Goal: Information Seeking & Learning: Learn about a topic

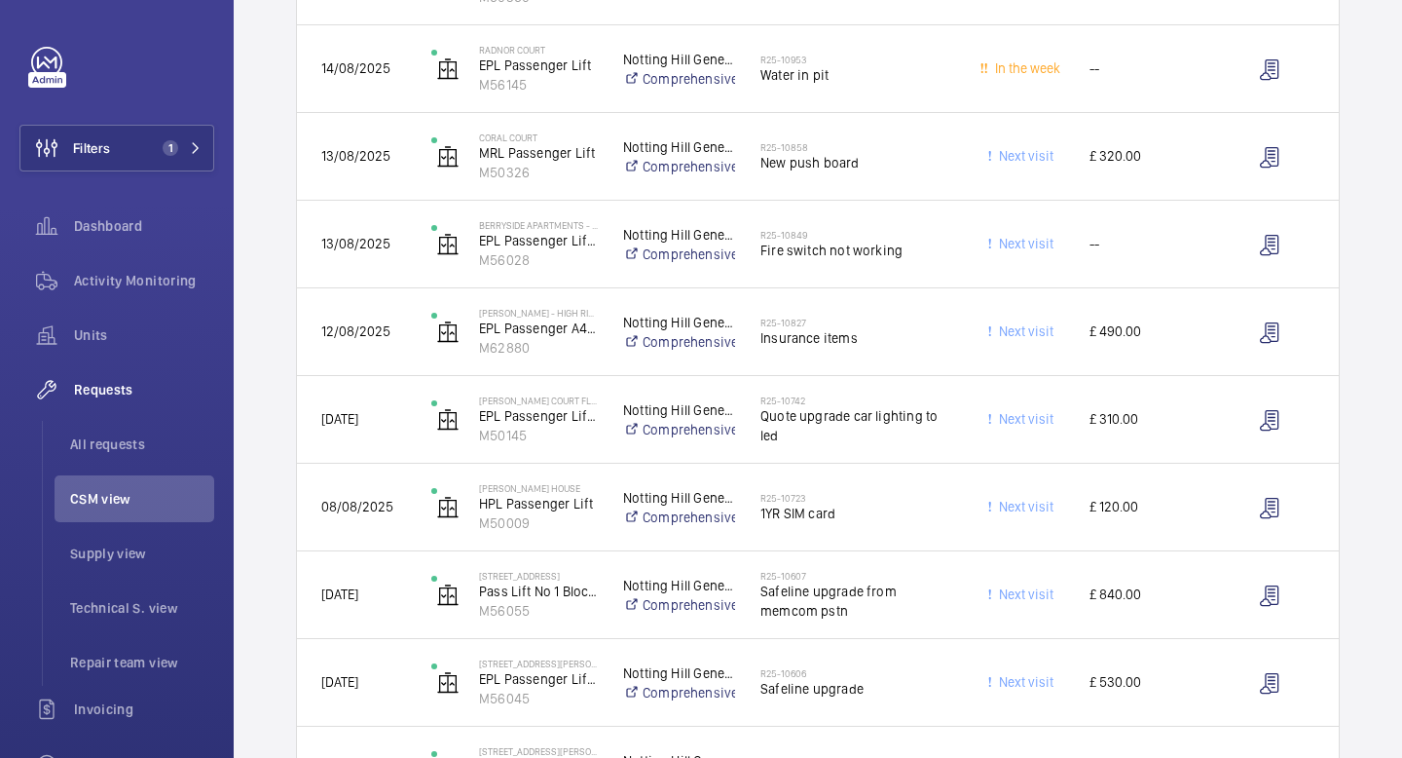
scroll to position [633, 0]
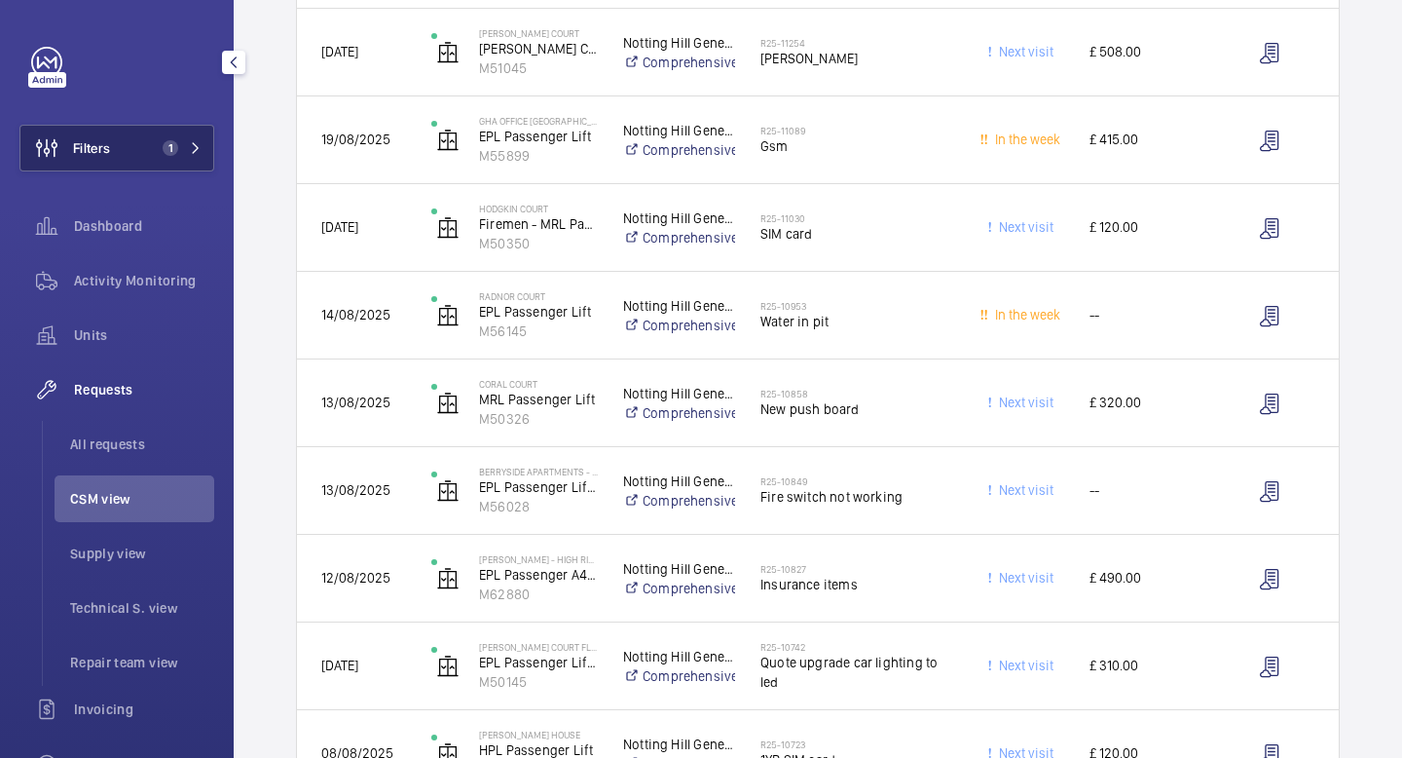
click at [102, 143] on span "Filters" at bounding box center [91, 147] width 37 height 19
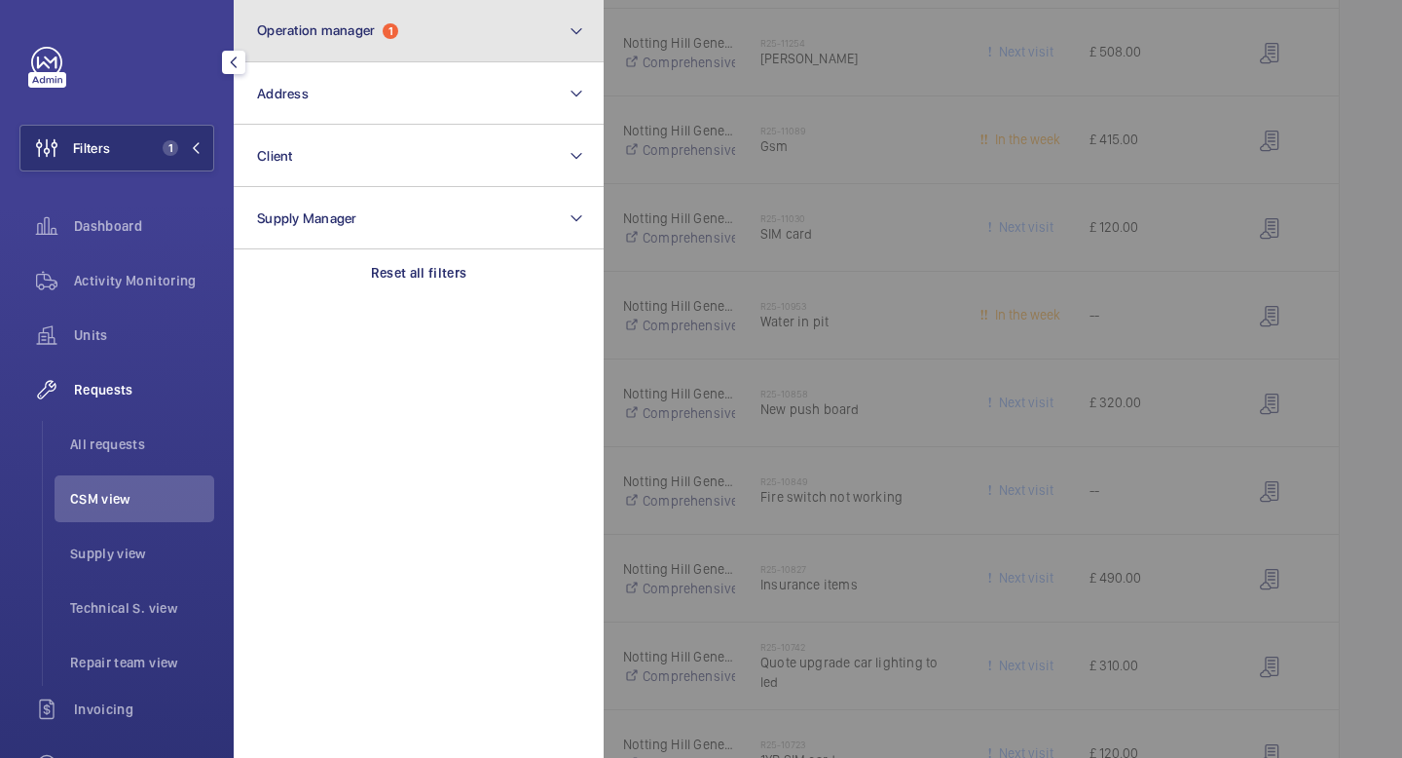
click at [508, 35] on button "Operation manager 1" at bounding box center [419, 31] width 370 height 62
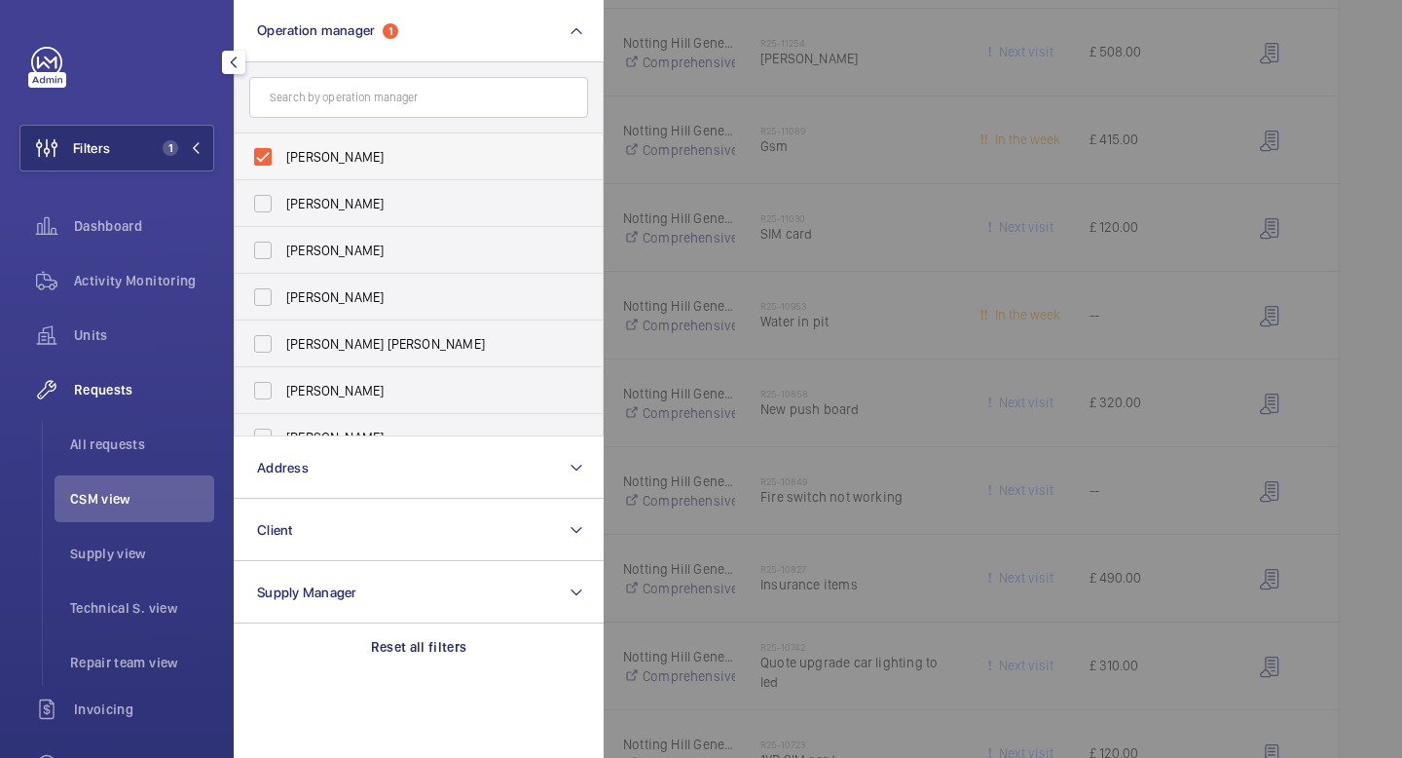
click at [261, 147] on label "[PERSON_NAME]" at bounding box center [404, 156] width 339 height 47
click at [261, 147] on input "[PERSON_NAME]" at bounding box center [262, 156] width 39 height 39
checkbox input "false"
click at [127, 388] on span "Requests" at bounding box center [144, 389] width 140 height 19
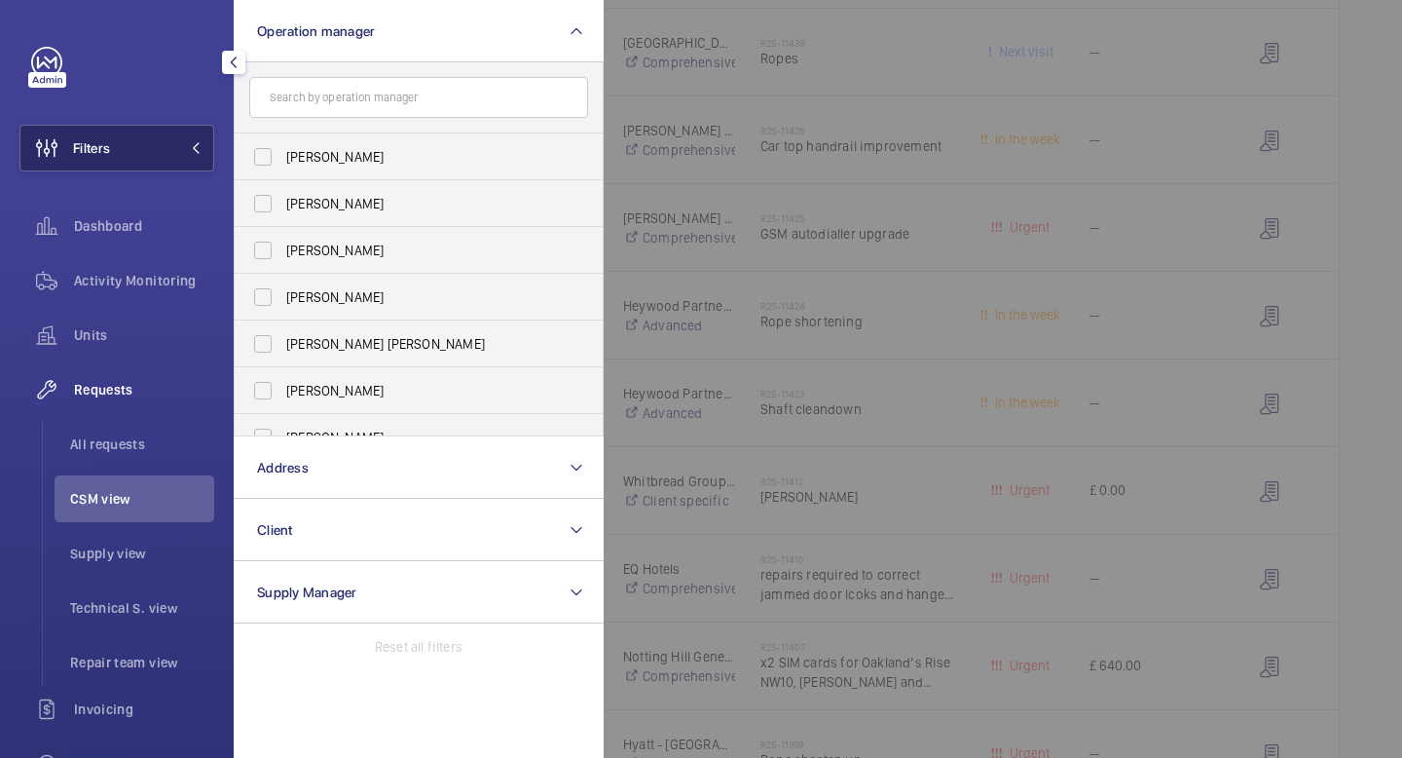
click at [192, 157] on button "Filters" at bounding box center [116, 148] width 195 height 47
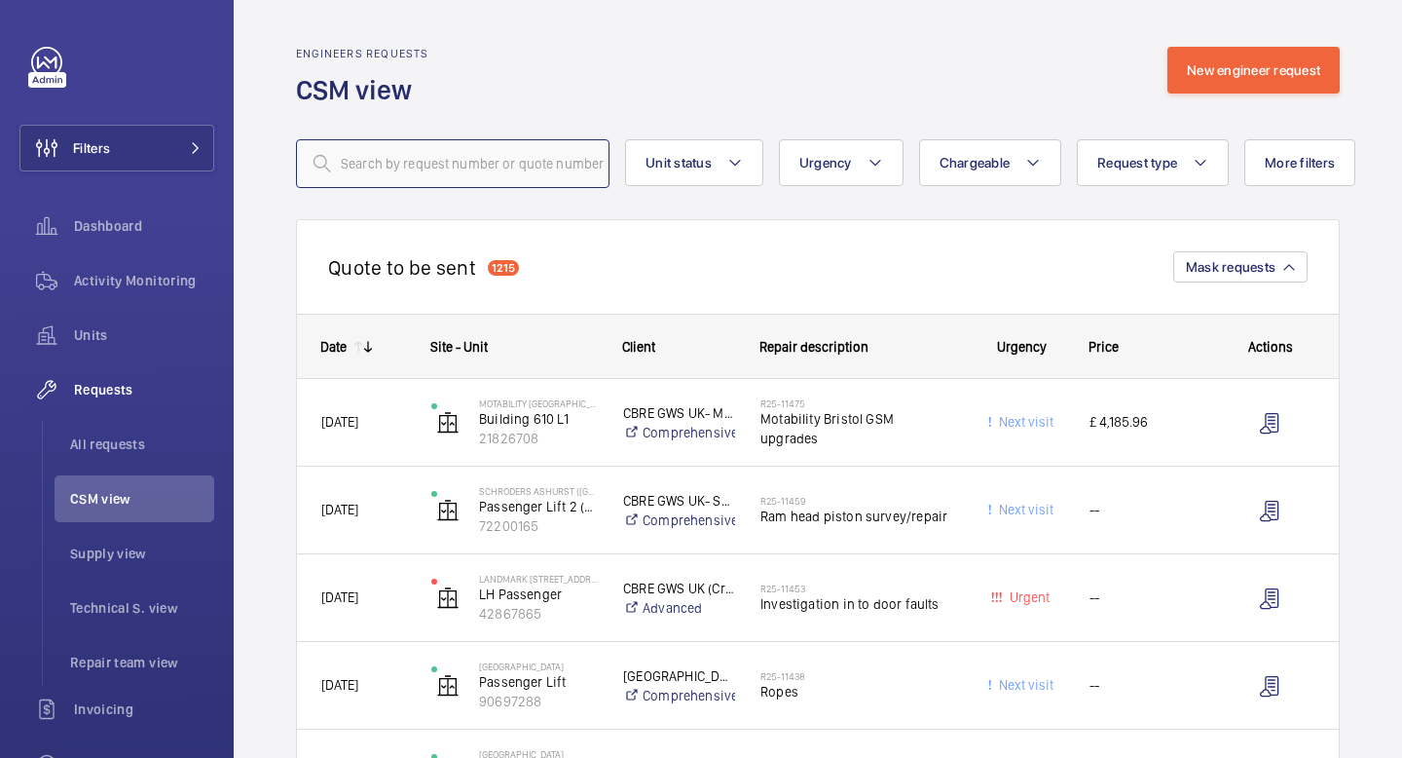
click at [564, 165] on input "text" at bounding box center [453, 163] width 314 height 49
paste input "90544592"
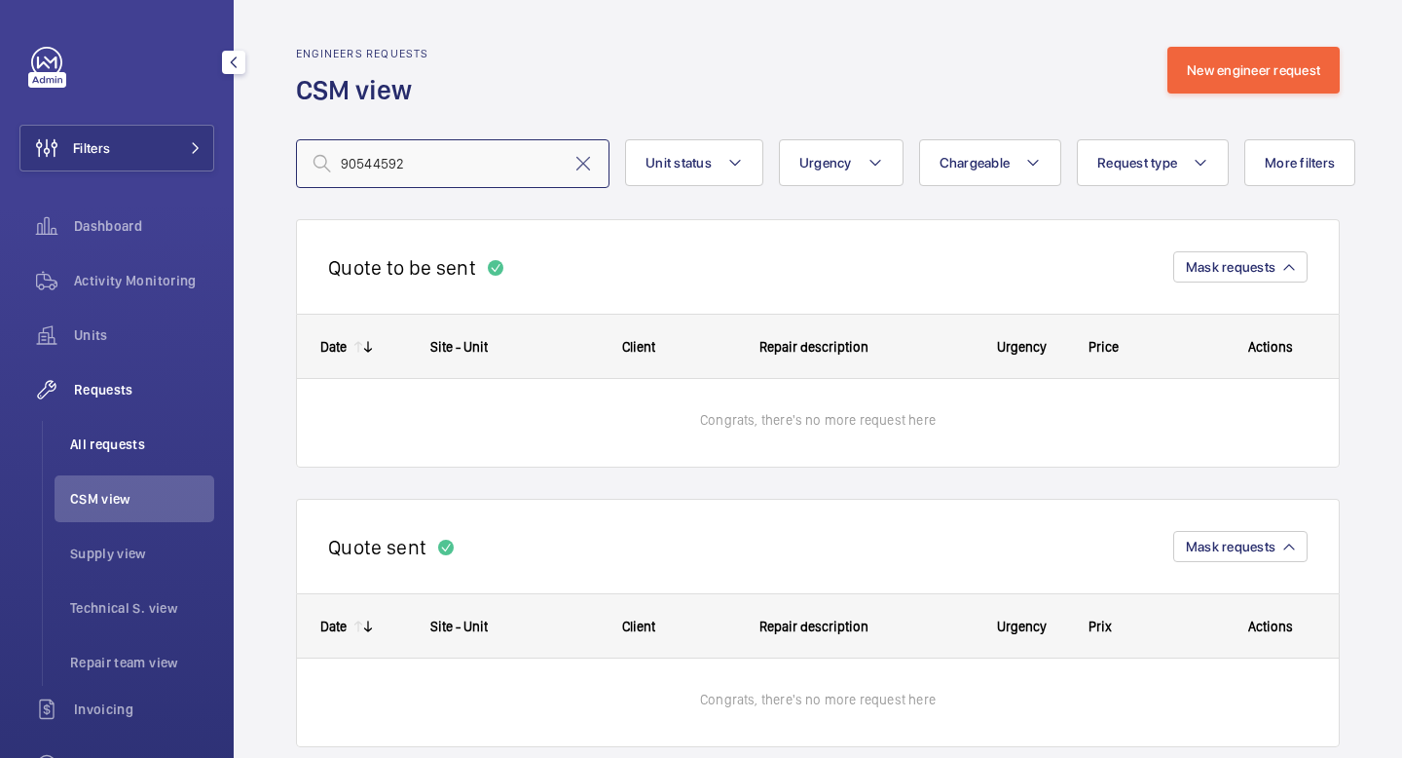
type input "90544592"
click at [131, 443] on span "All requests" at bounding box center [142, 443] width 144 height 19
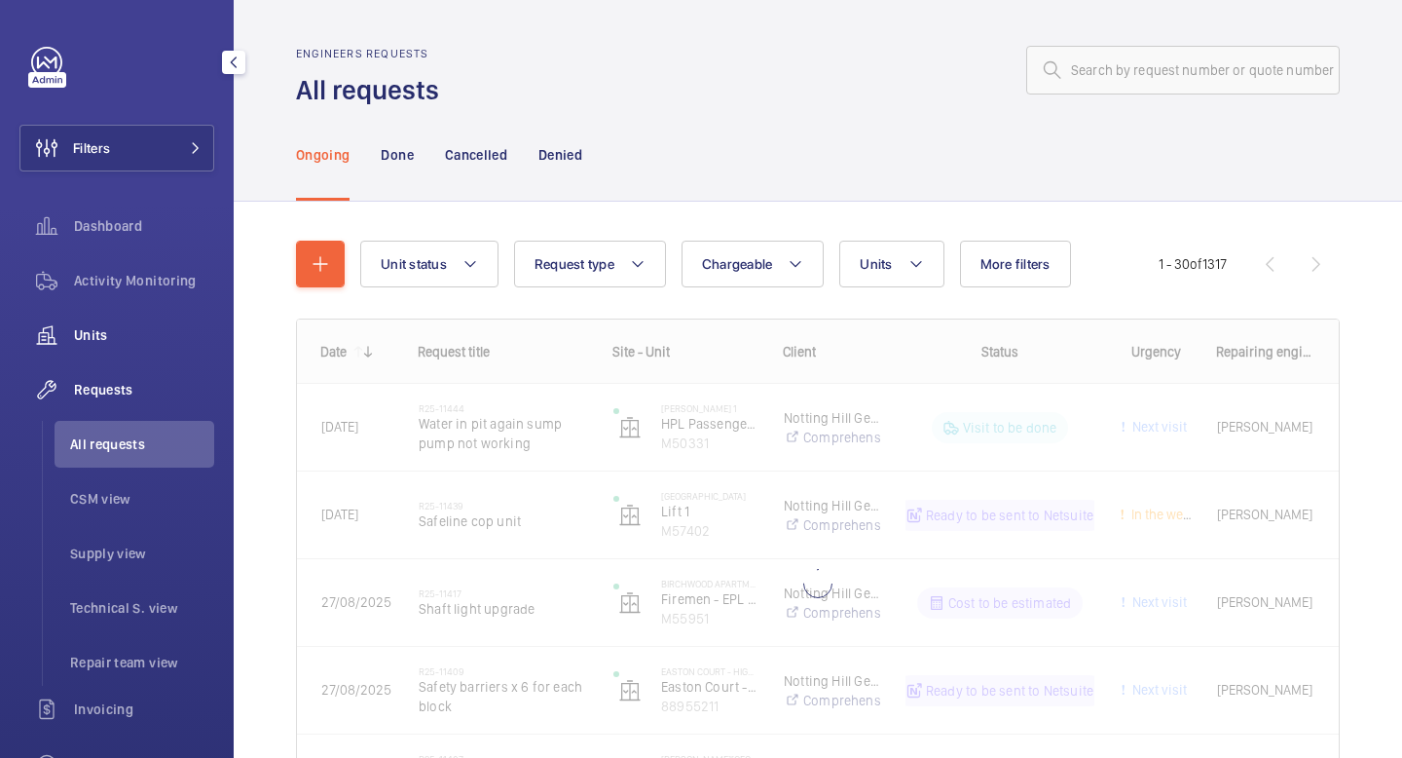
click at [83, 332] on span "Units" at bounding box center [144, 334] width 140 height 19
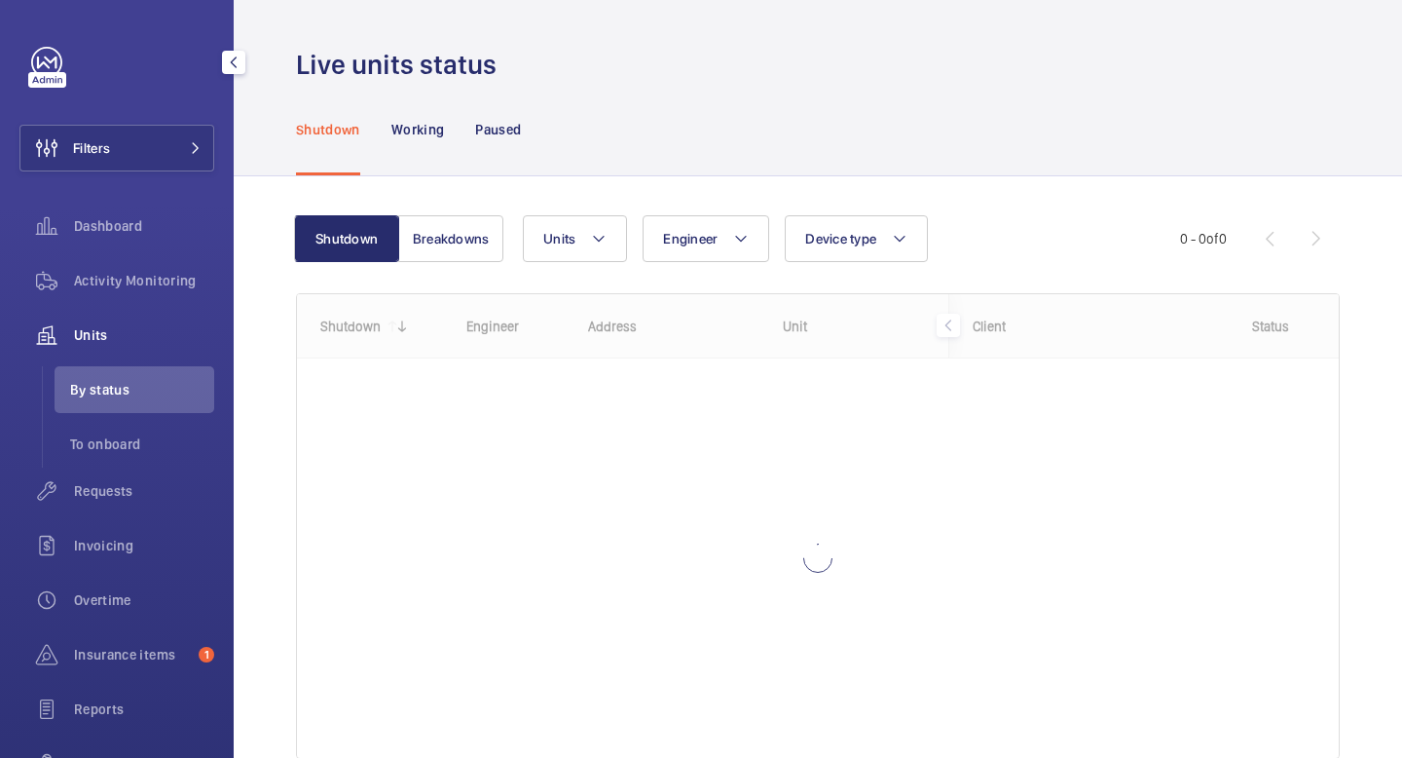
click at [96, 338] on span "Units" at bounding box center [144, 334] width 140 height 19
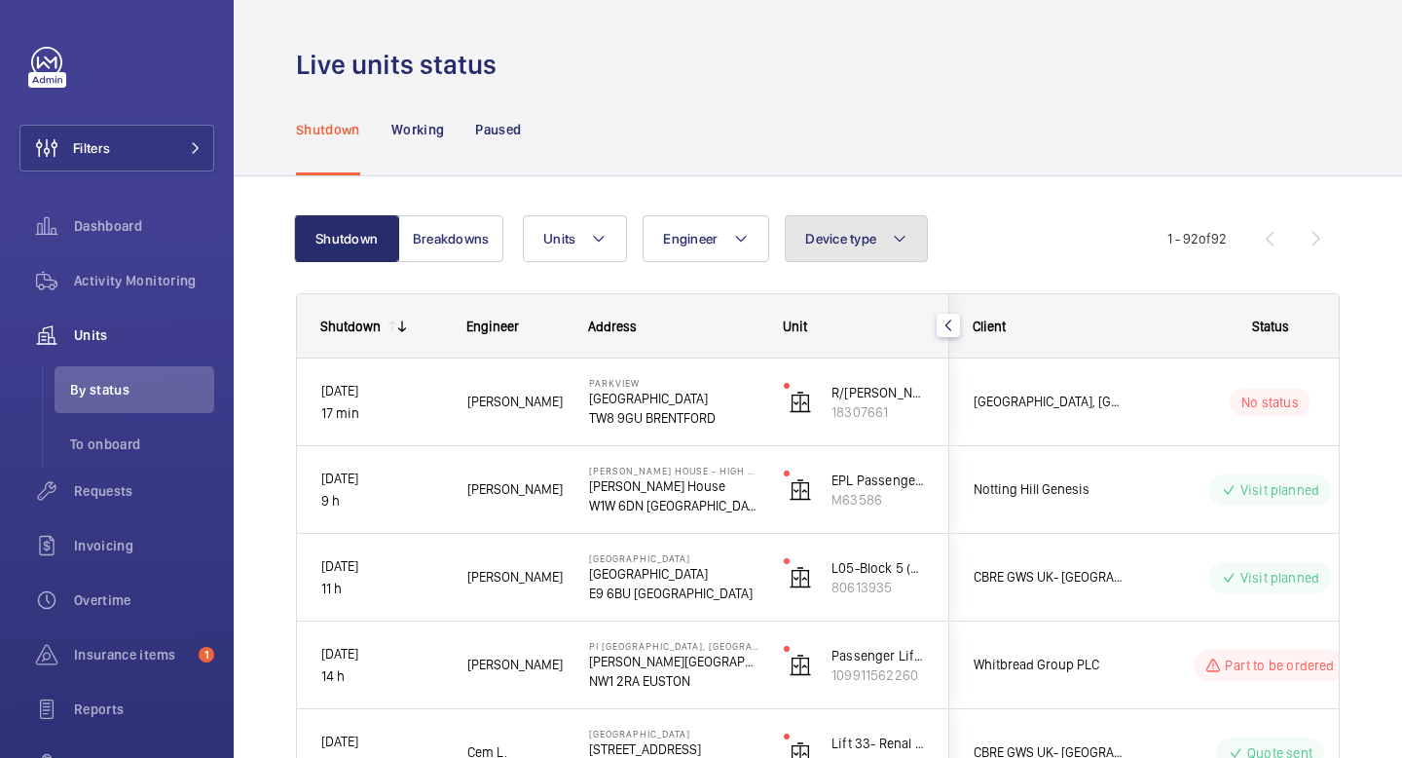
click at [869, 244] on span "Device type" at bounding box center [840, 239] width 71 height 16
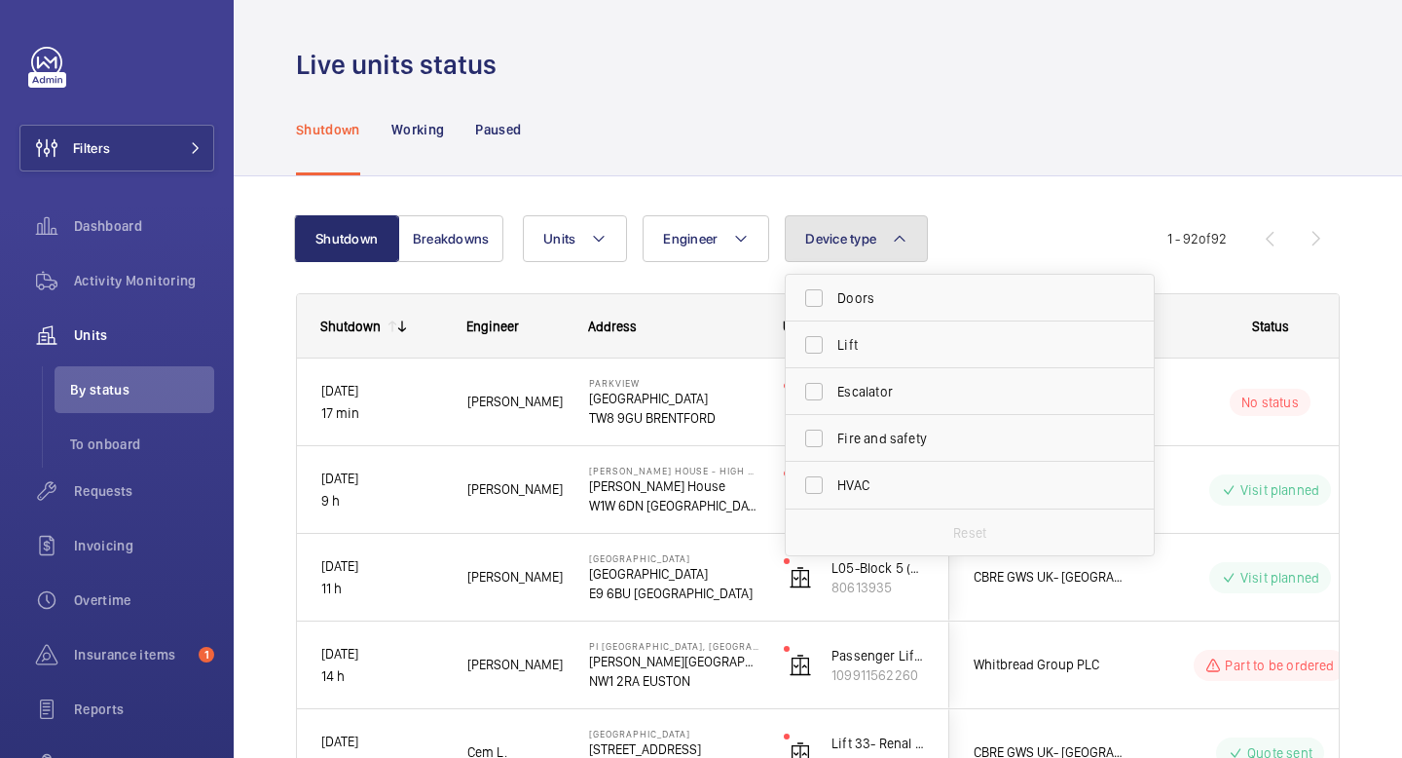
click at [869, 244] on span "Device type" at bounding box center [840, 239] width 71 height 16
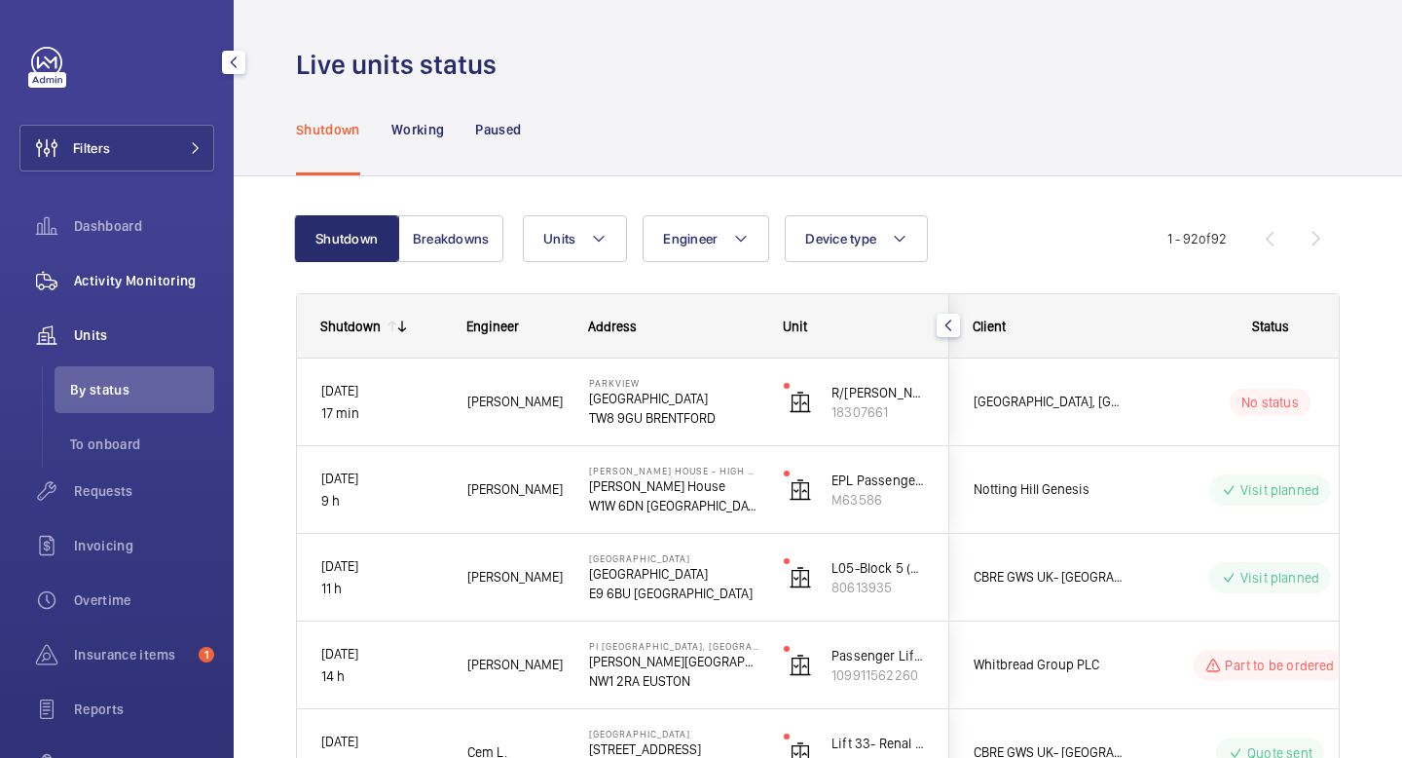
click at [114, 283] on span "Activity Monitoring" at bounding box center [144, 280] width 140 height 19
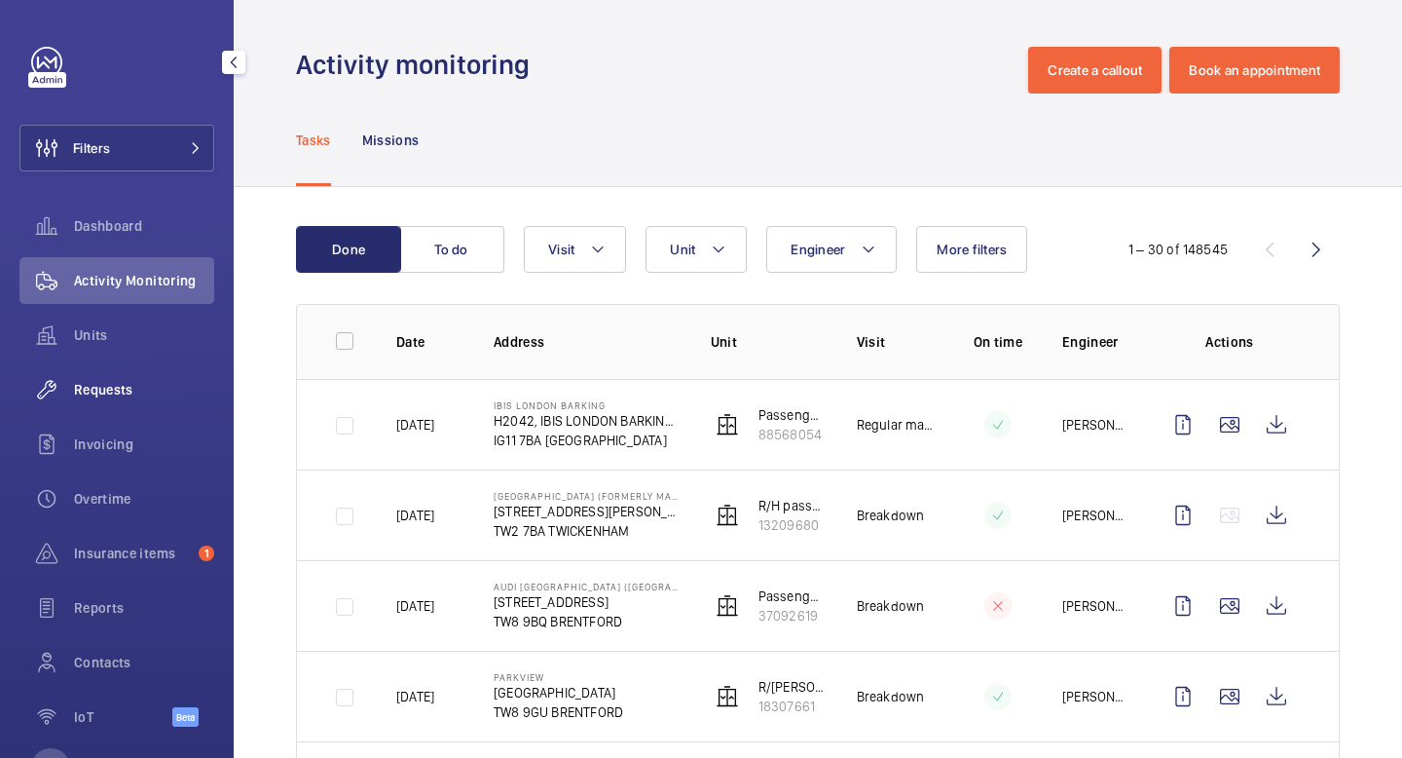
click at [124, 393] on span "Requests" at bounding box center [144, 389] width 140 height 19
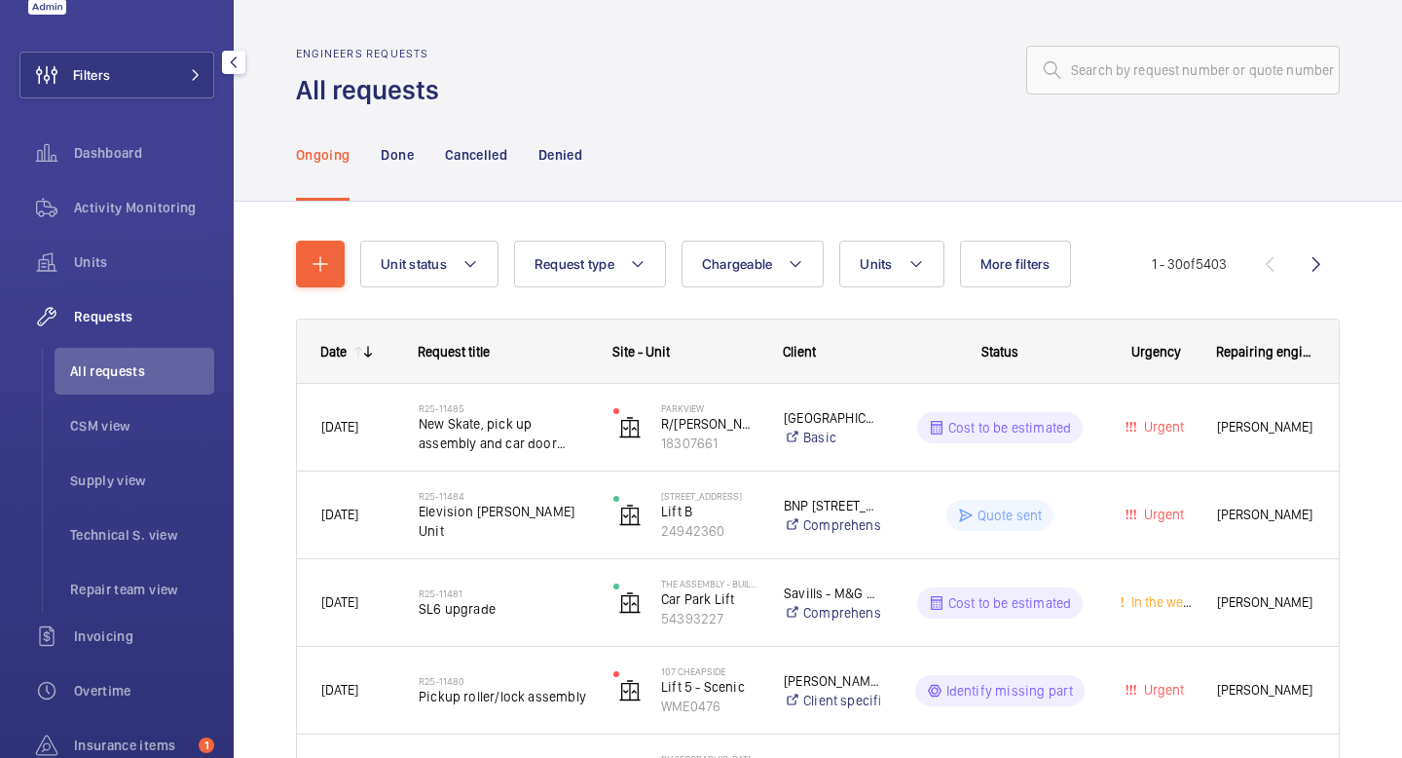
scroll to position [72, 0]
click at [148, 212] on span "Activity Monitoring" at bounding box center [144, 208] width 140 height 19
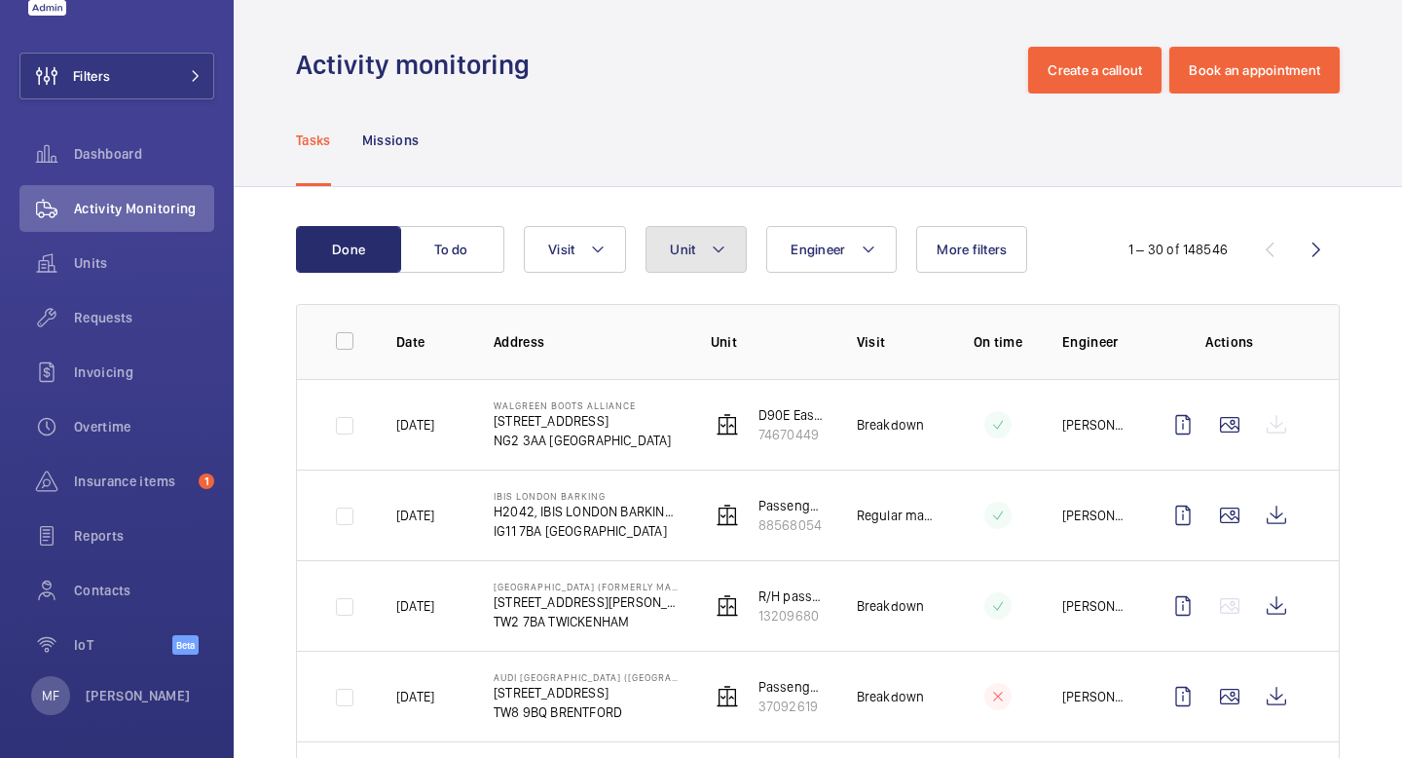
click at [697, 256] on button "Unit" at bounding box center [696, 249] width 101 height 47
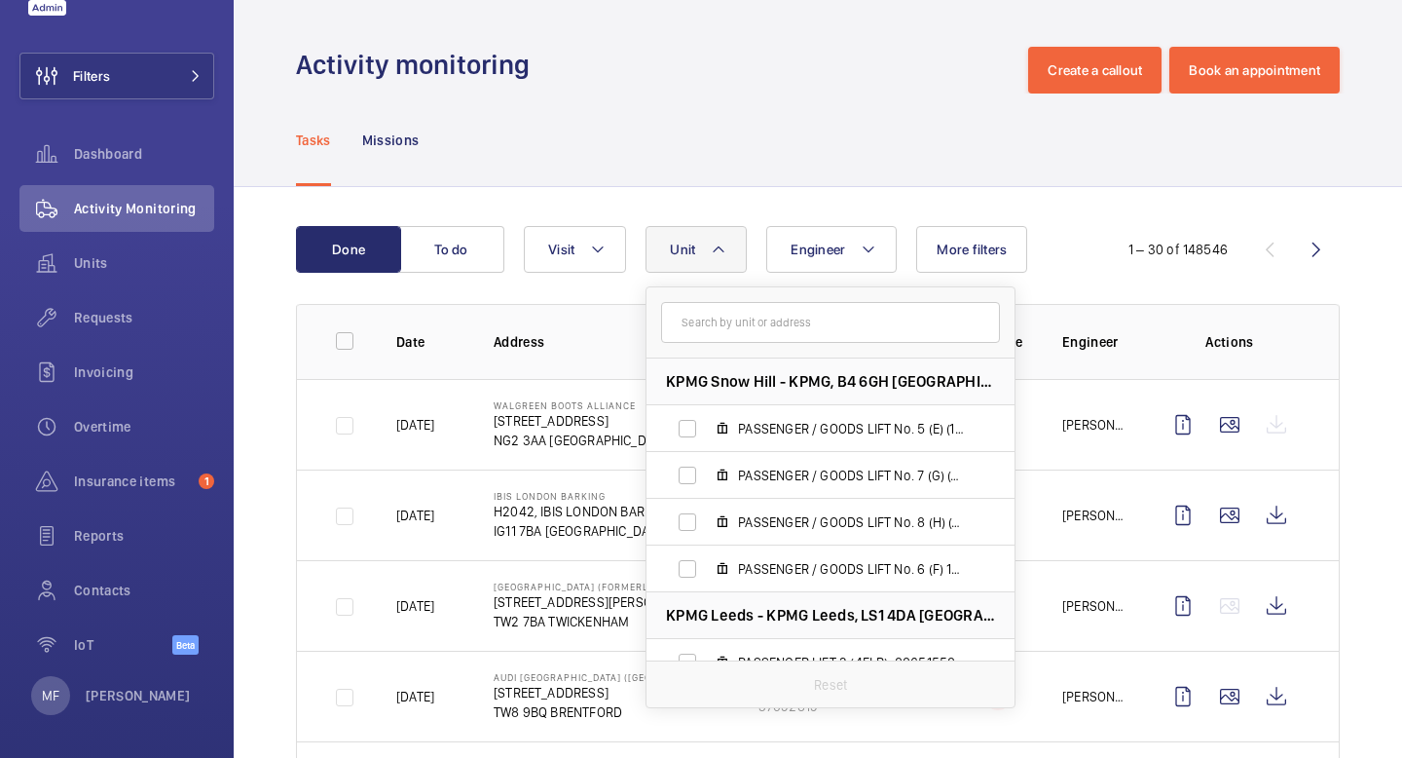
click at [729, 326] on input "text" at bounding box center [830, 322] width 339 height 41
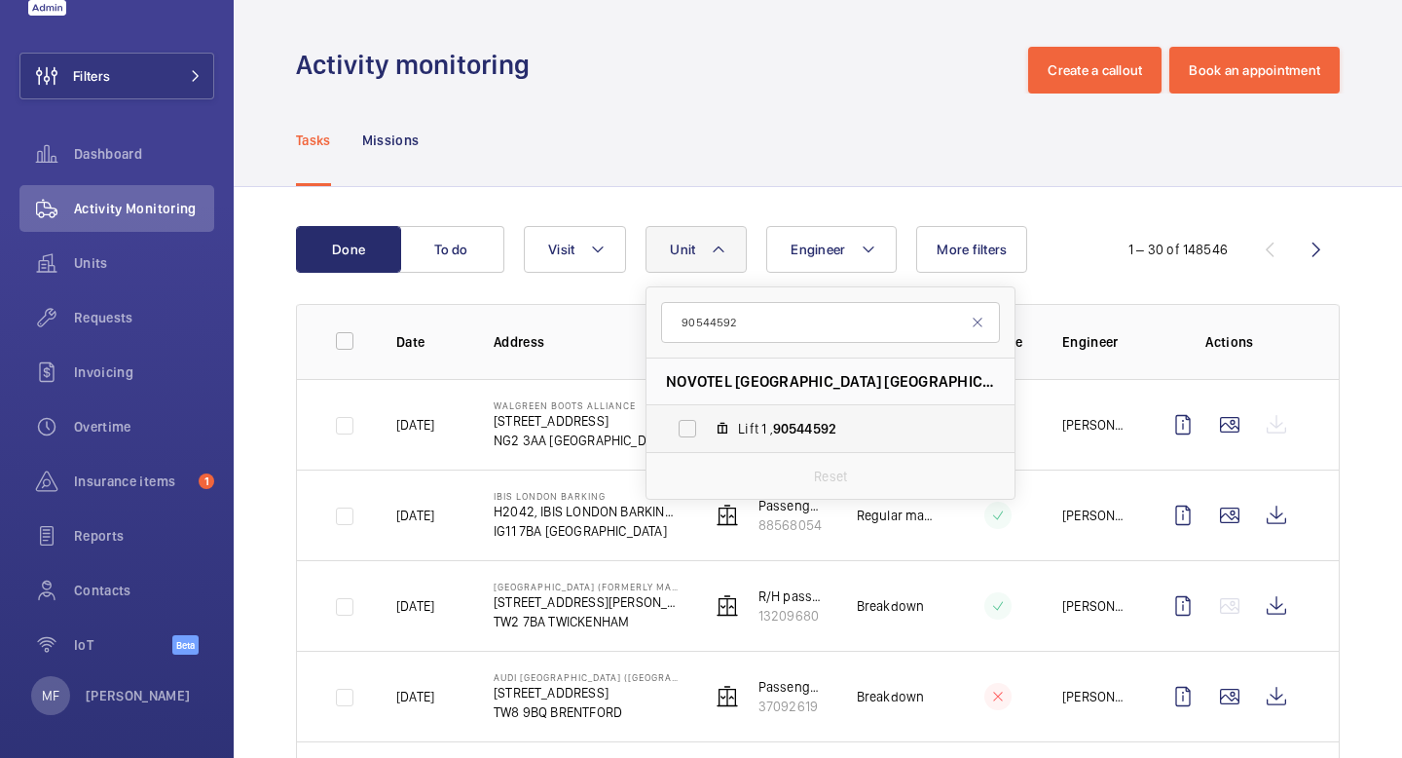
type input "90544592"
click at [799, 425] on span "90544592" at bounding box center [804, 429] width 63 height 16
click at [707, 425] on input "Lift 1 , 90544592" at bounding box center [687, 428] width 39 height 39
checkbox input "true"
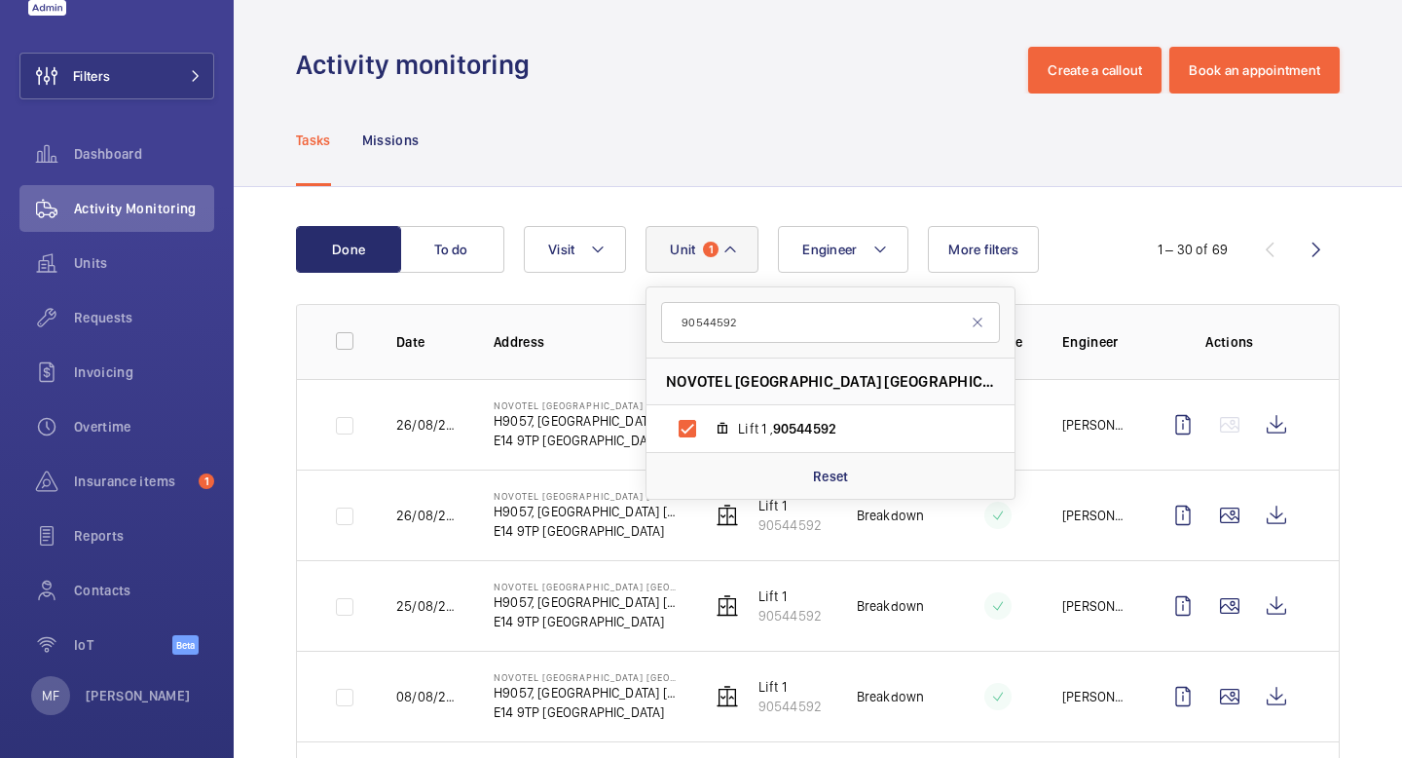
click at [742, 248] on button "Unit 1" at bounding box center [702, 249] width 113 height 47
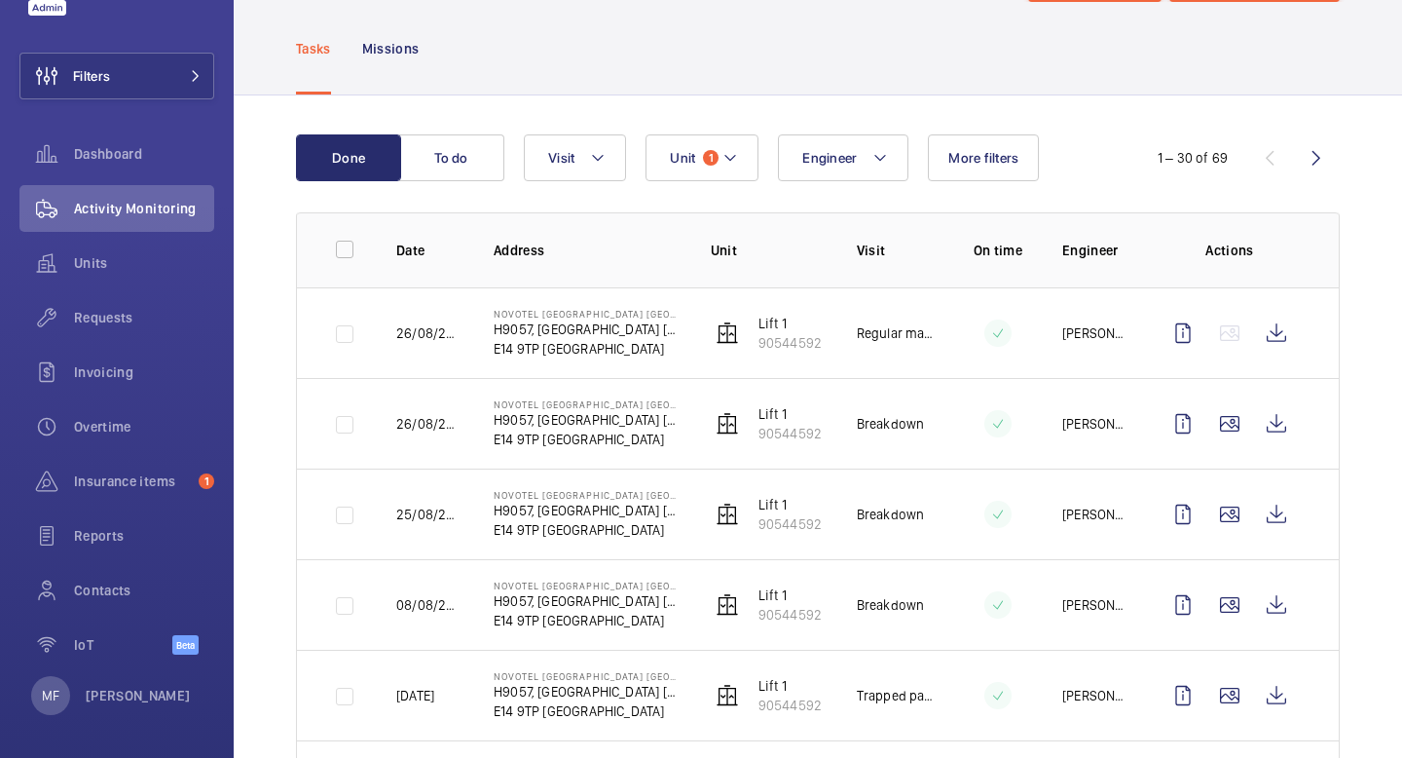
scroll to position [90, 0]
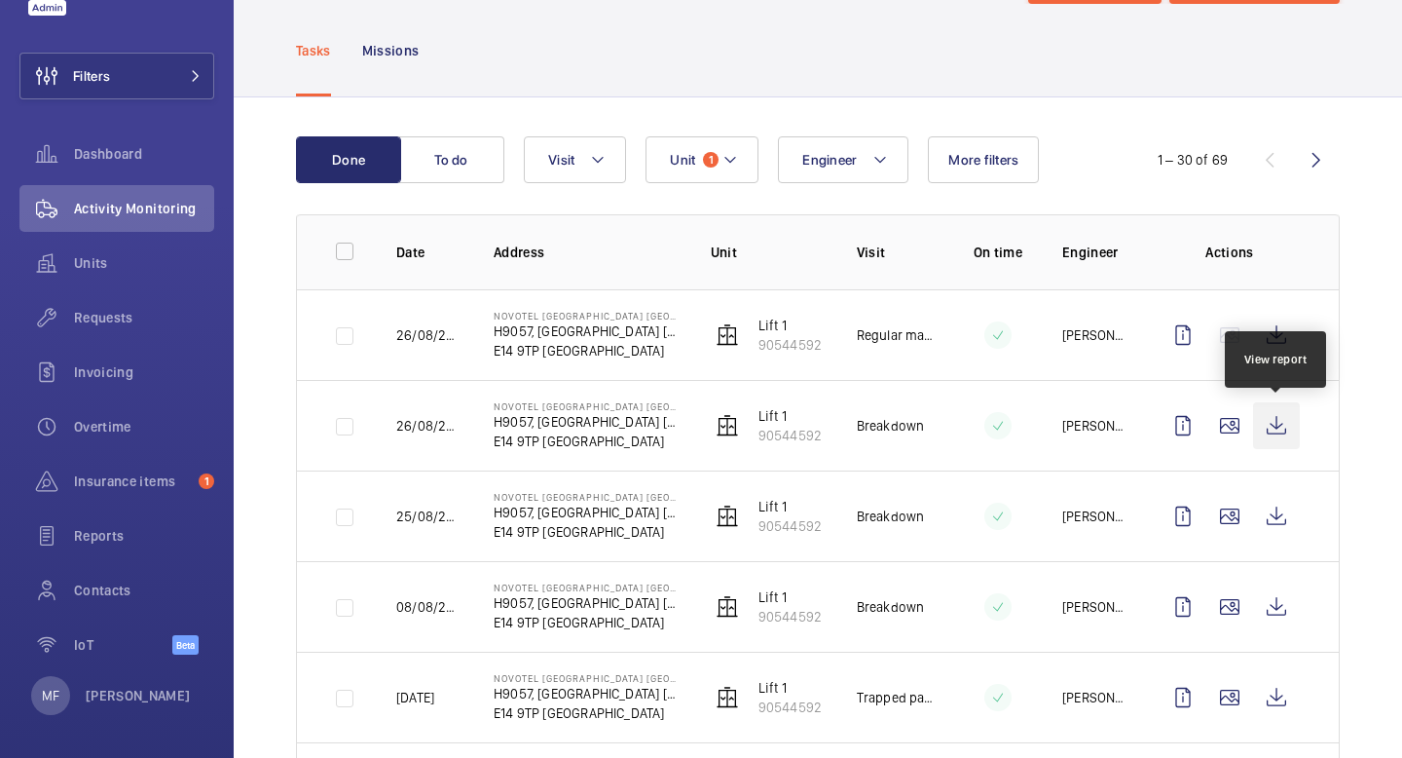
click at [1274, 427] on wm-front-icon-button at bounding box center [1276, 425] width 47 height 47
click at [723, 333] on img at bounding box center [727, 334] width 23 height 23
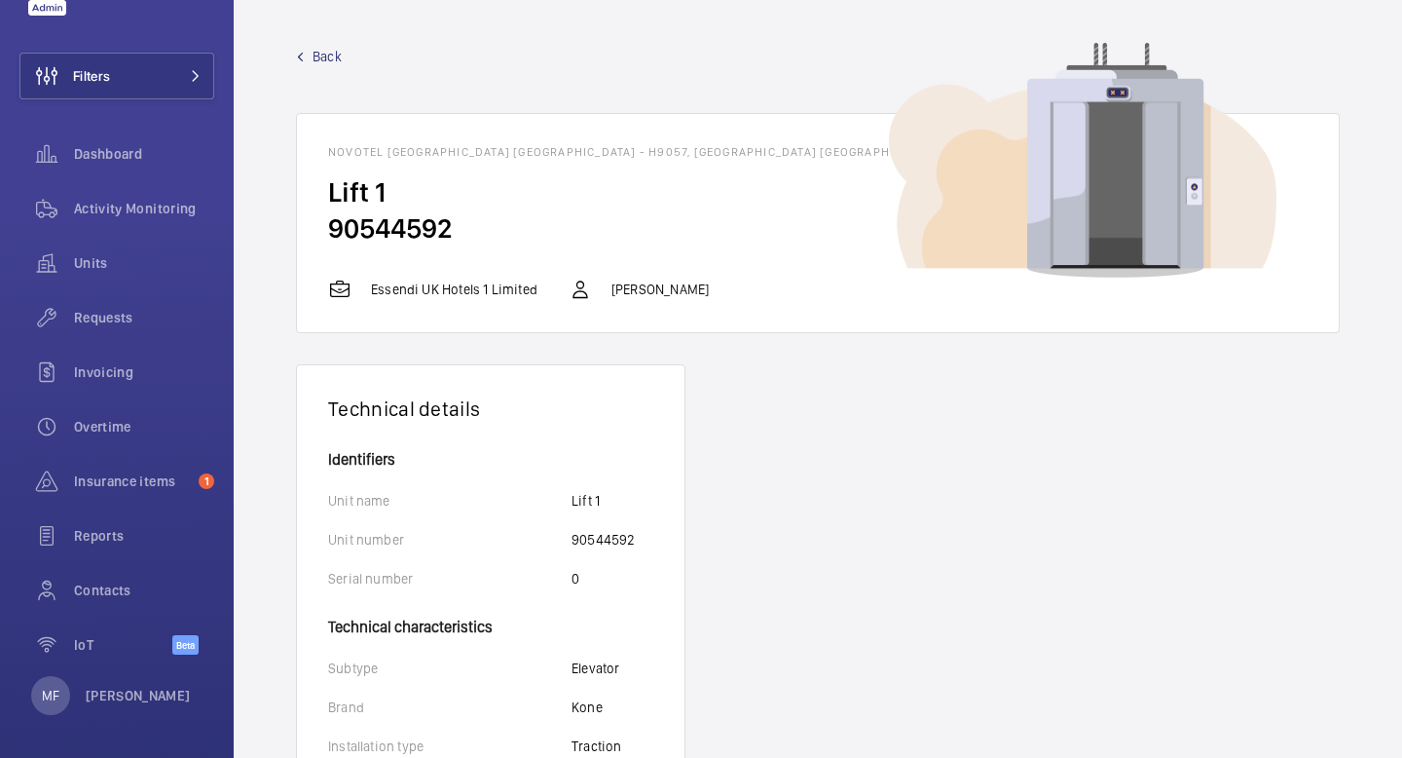
click at [326, 56] on span "Back" at bounding box center [327, 56] width 29 height 19
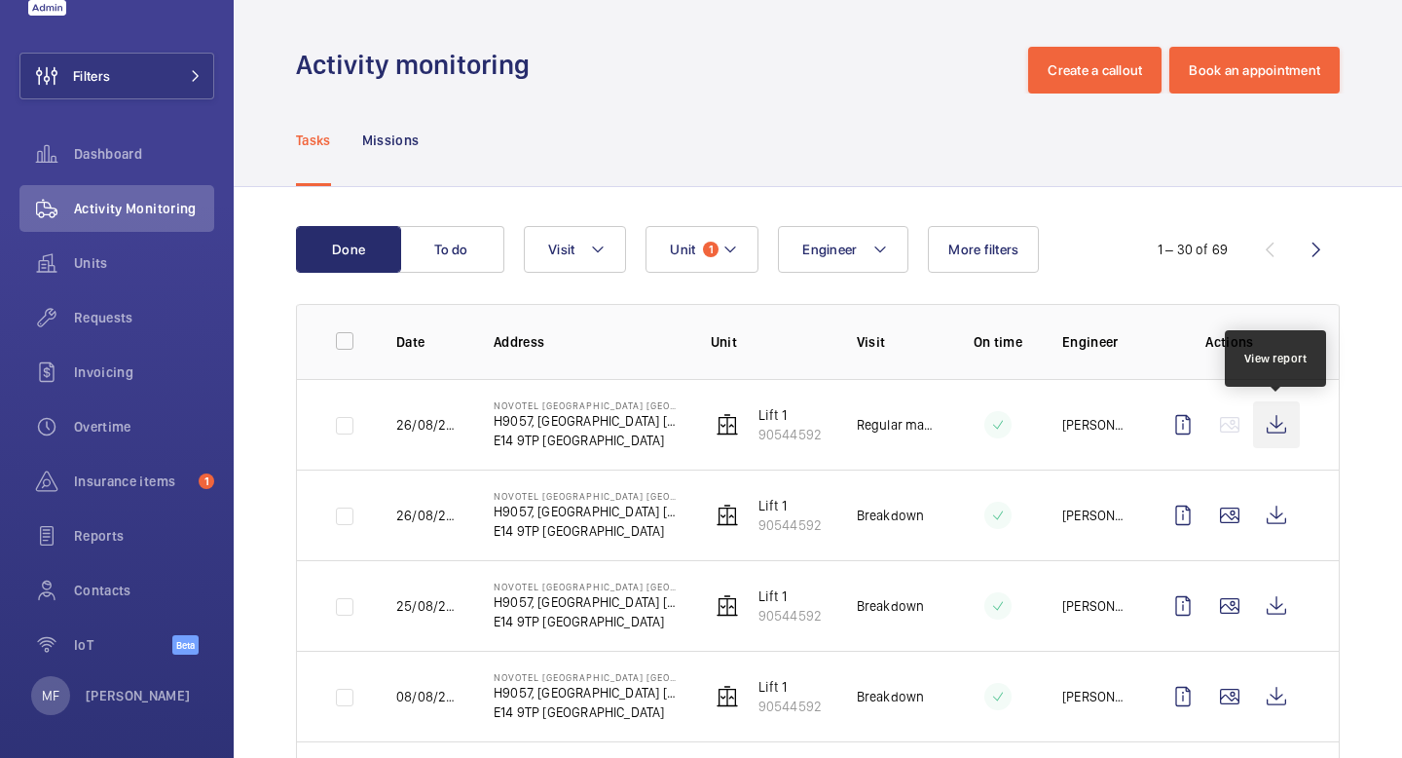
click at [1277, 422] on wm-front-icon-button at bounding box center [1276, 424] width 47 height 47
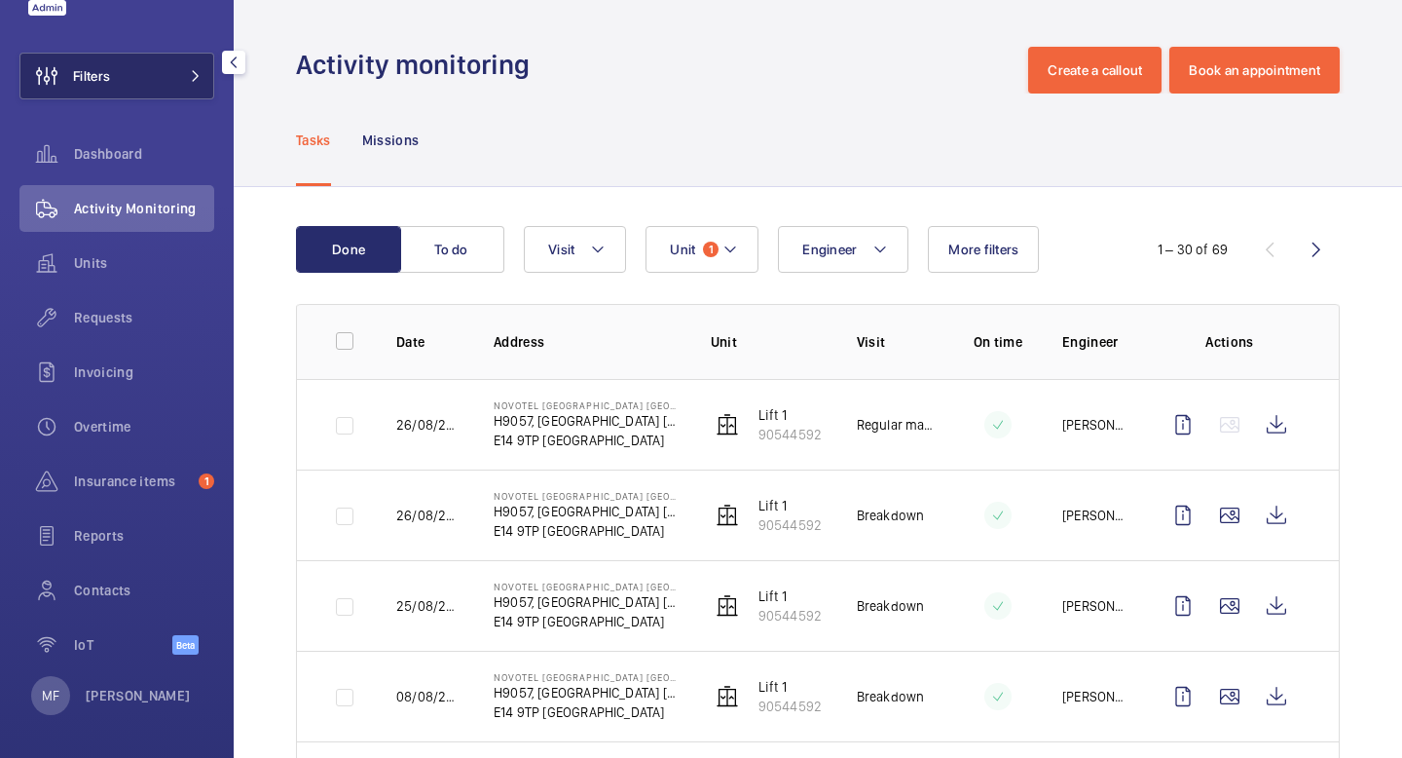
click at [166, 82] on button "Filters" at bounding box center [116, 76] width 195 height 47
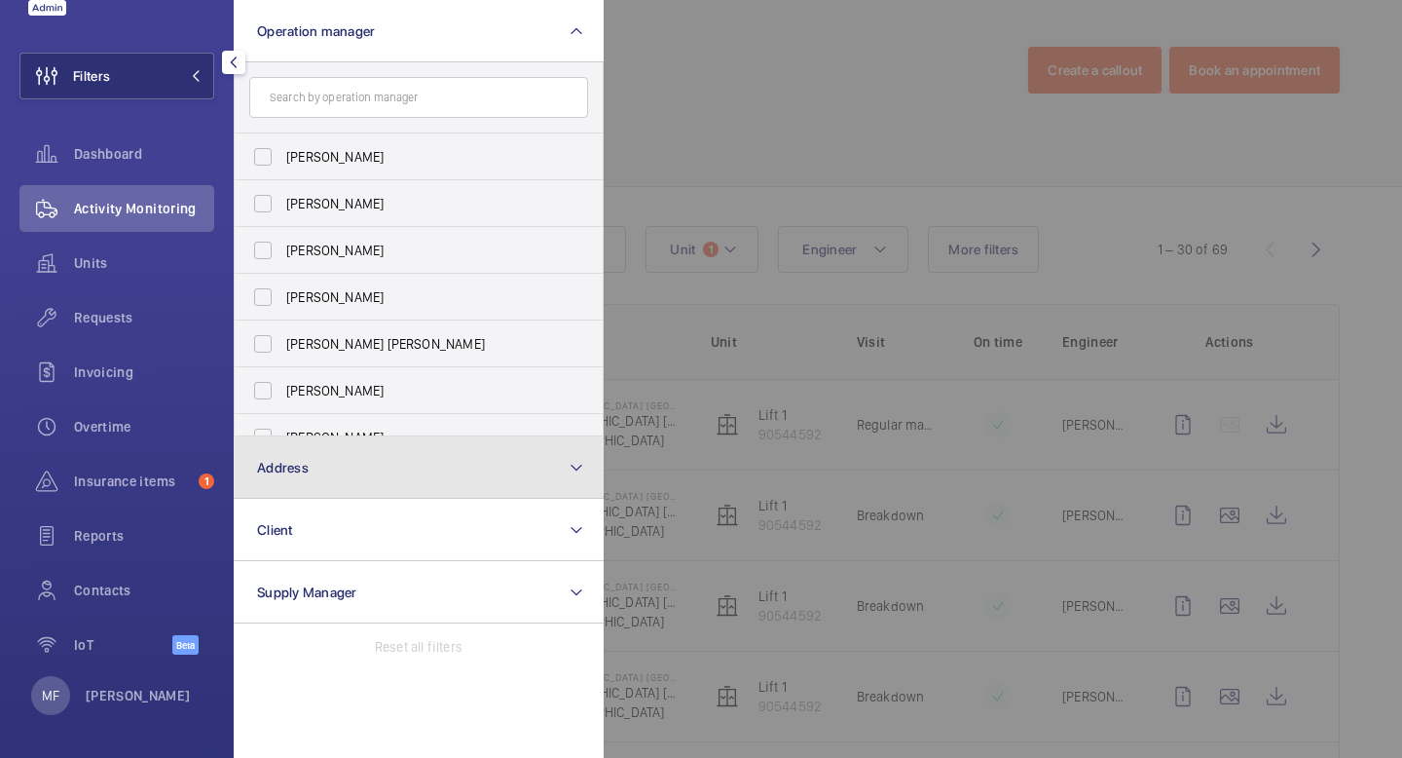
click at [380, 473] on button "Address" at bounding box center [419, 467] width 370 height 62
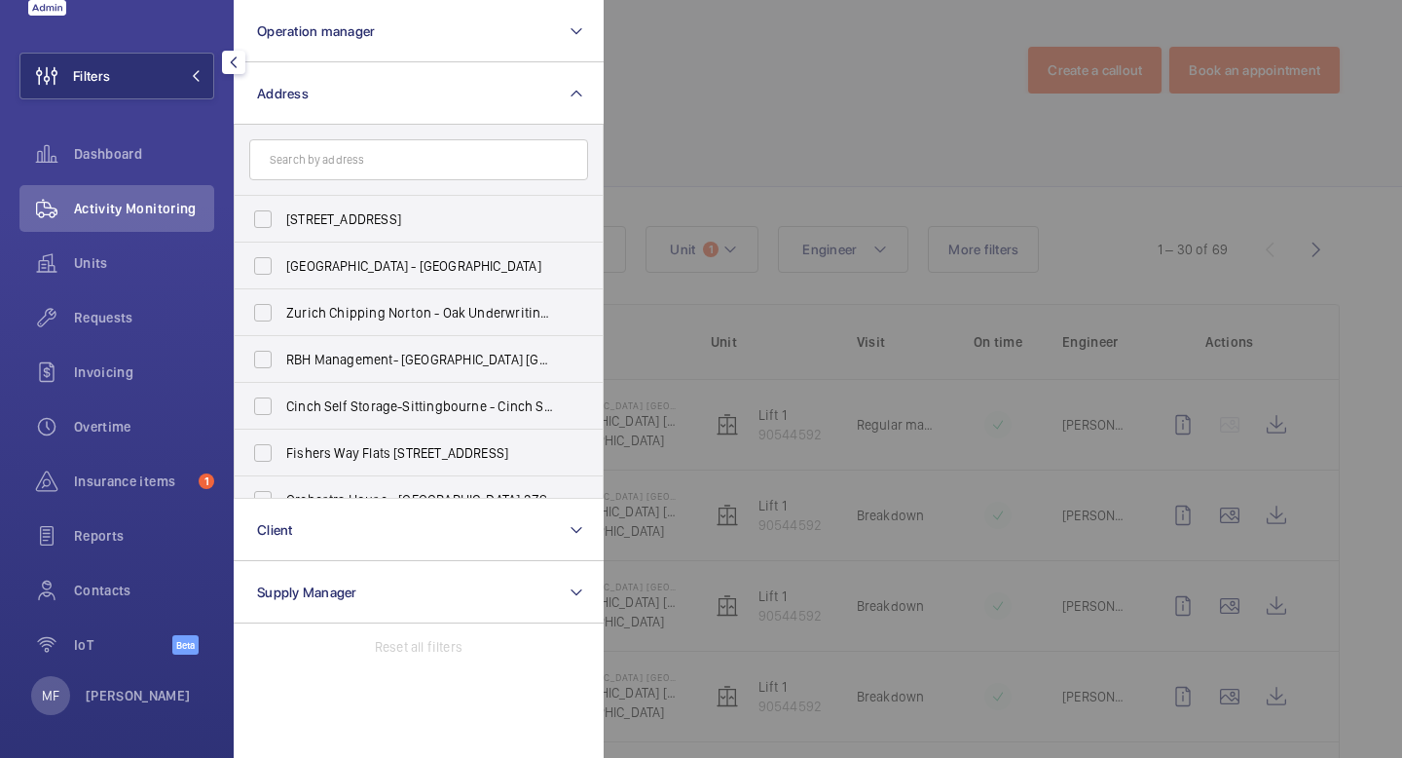
click at [365, 154] on input "text" at bounding box center [418, 159] width 339 height 41
type input "nov"
click at [371, 410] on span "Nov otel canary wharf - Nov otel [GEOGRAPHIC_DATA] [GEOGRAPHIC_DATA] 9TP" at bounding box center [420, 405] width 268 height 19
click at [282, 410] on input "Nov otel canary wharf - Nov otel [GEOGRAPHIC_DATA] [GEOGRAPHIC_DATA] 9TP" at bounding box center [262, 406] width 39 height 39
checkbox input "true"
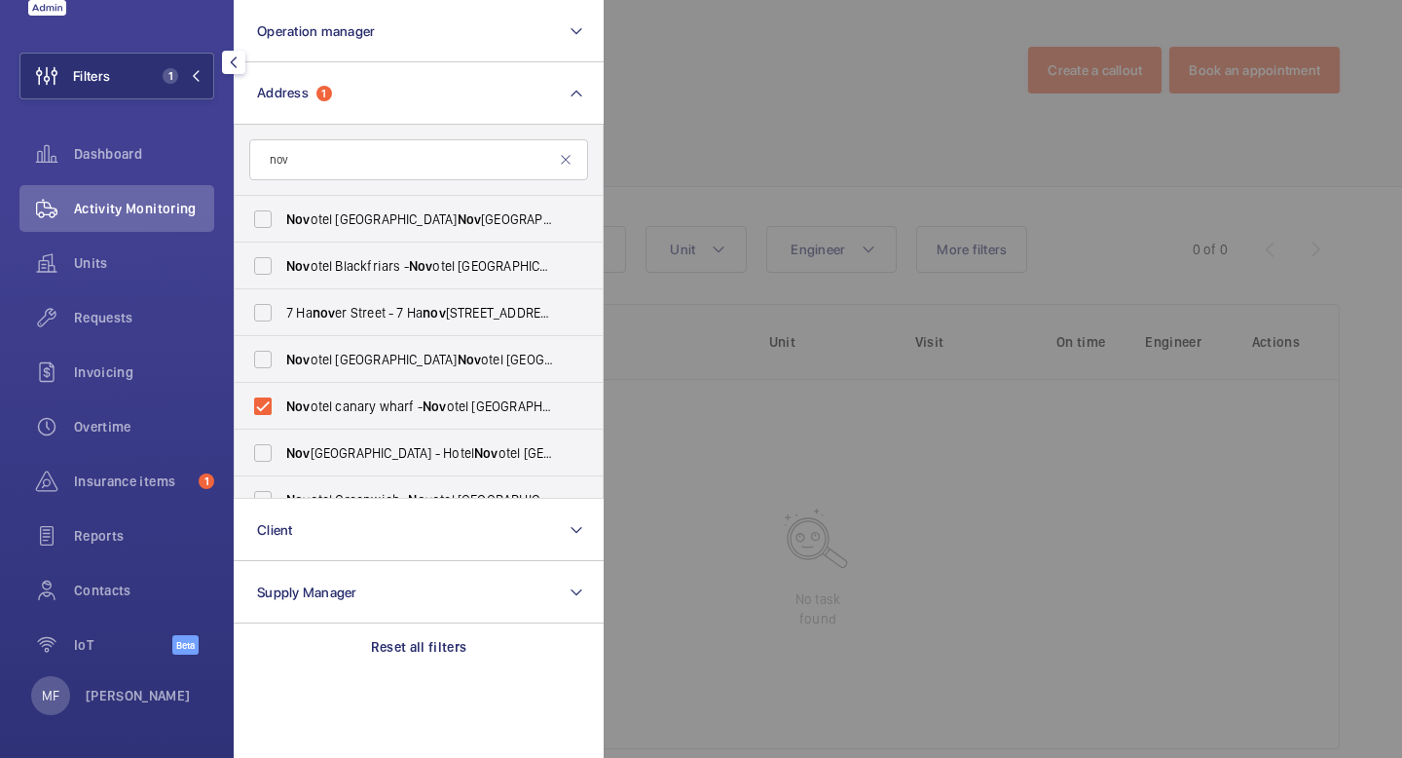
click at [231, 74] on div at bounding box center [233, 62] width 39 height 39
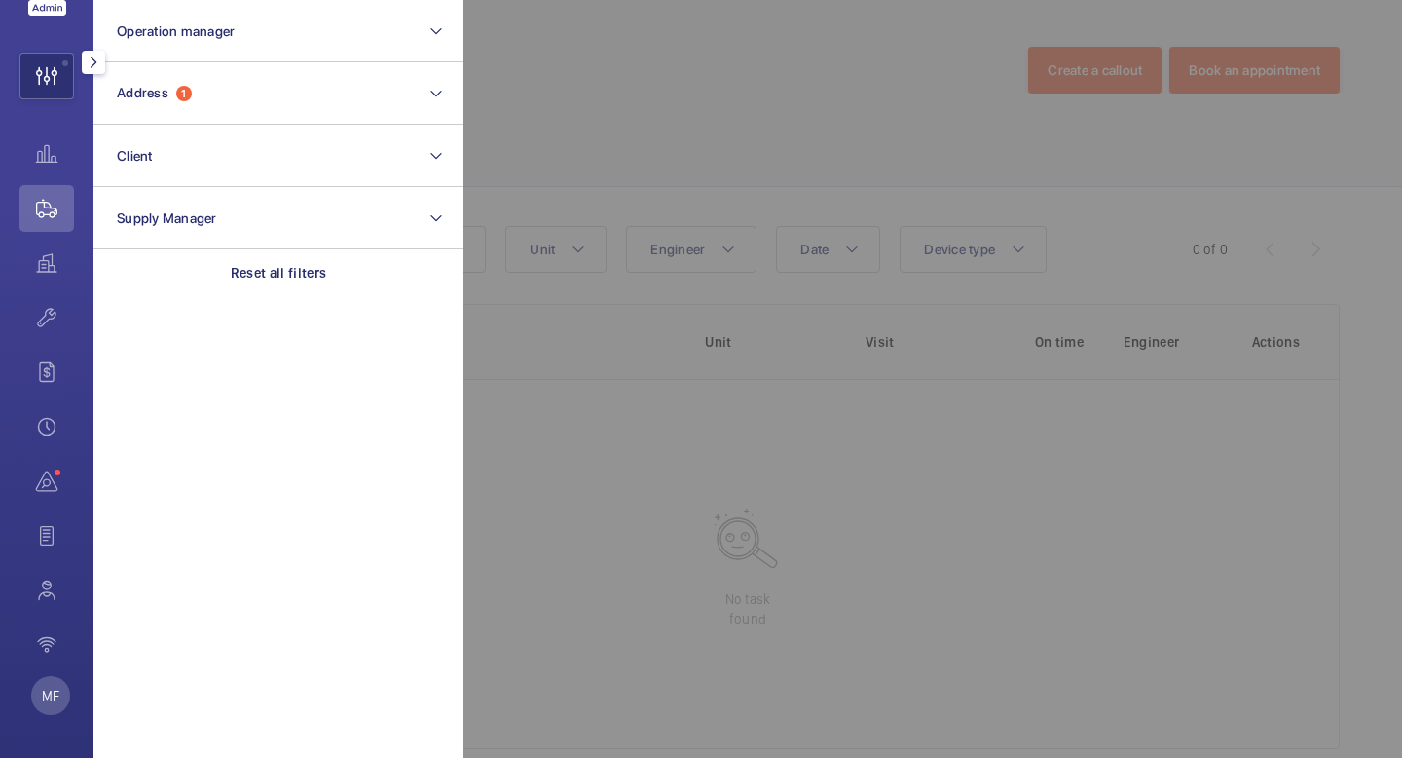
click at [96, 71] on button "button" at bounding box center [93, 62] width 23 height 23
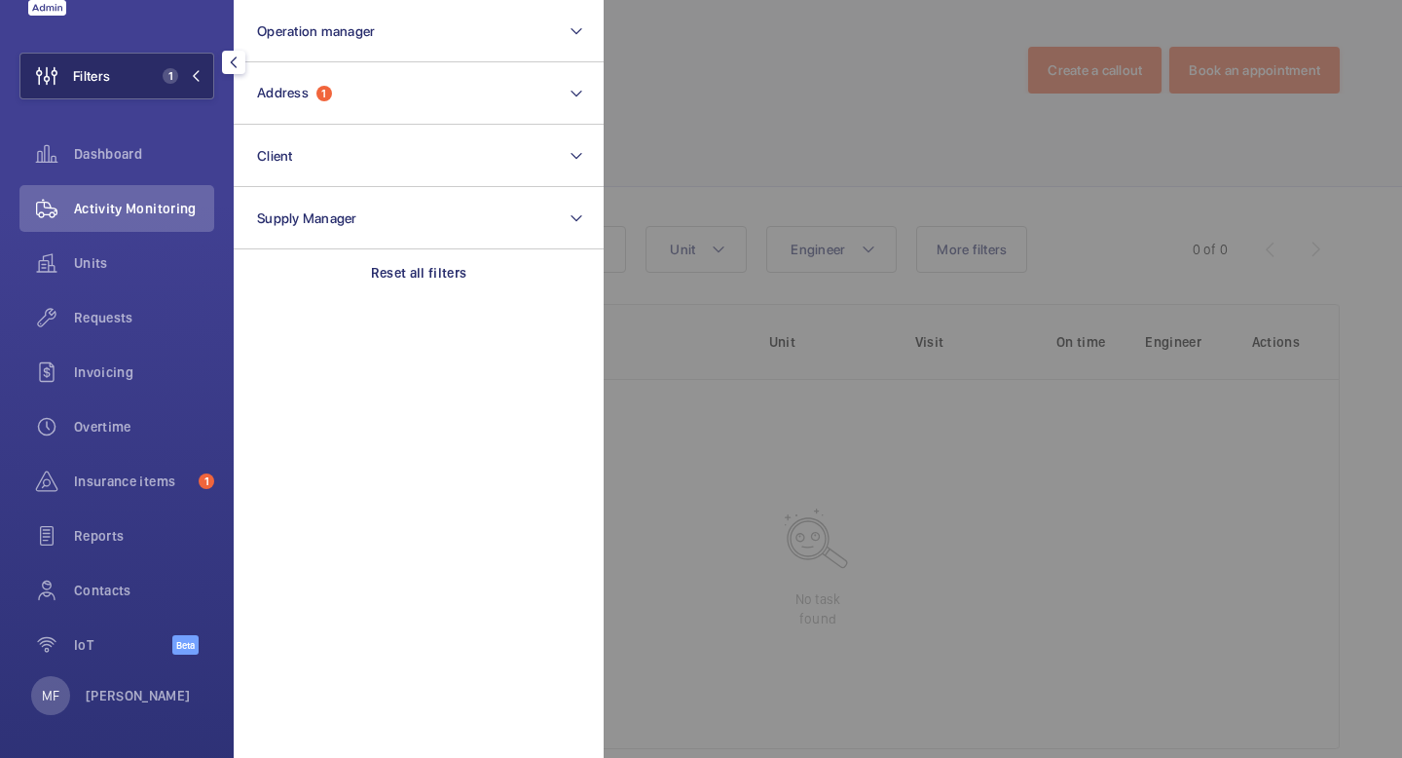
click at [190, 81] on mat-icon at bounding box center [196, 76] width 12 height 12
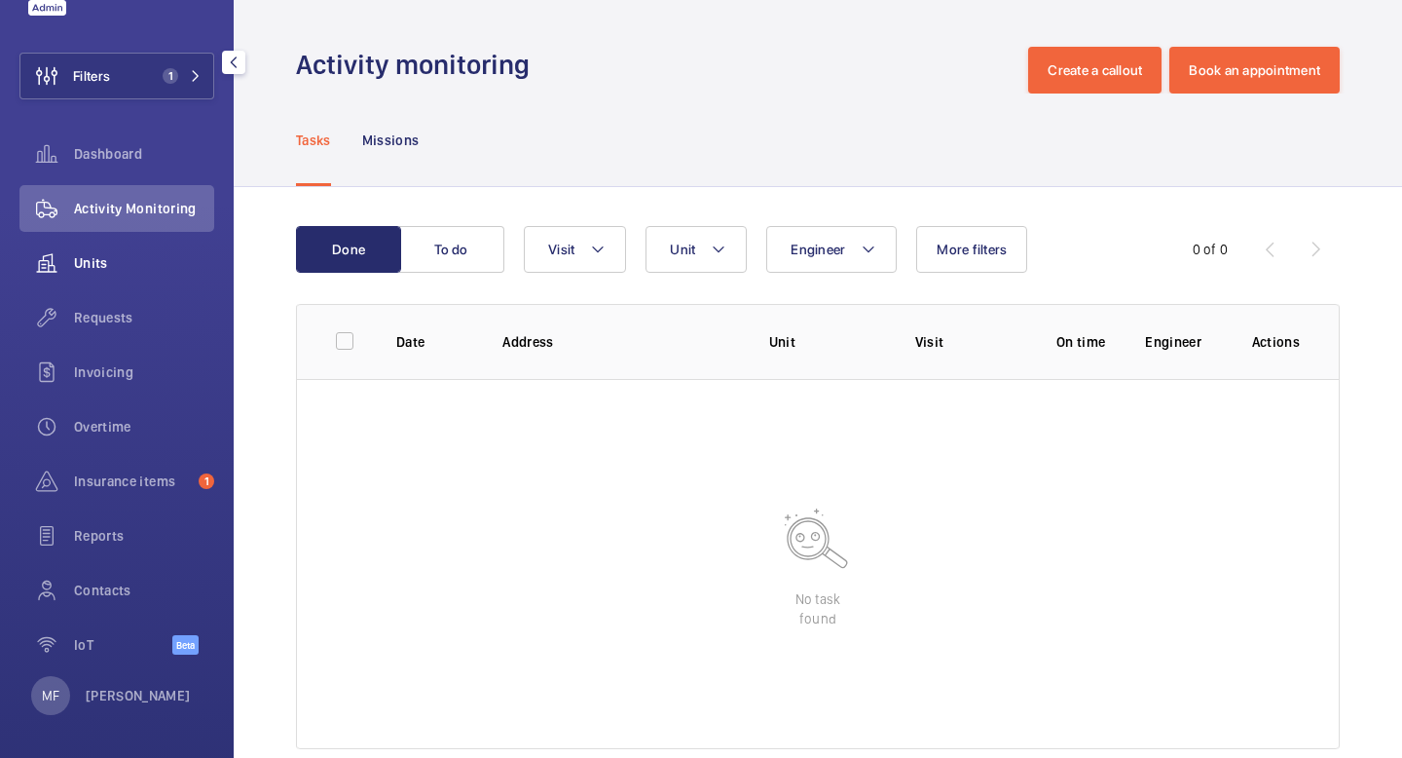
click at [124, 271] on span "Units" at bounding box center [144, 262] width 140 height 19
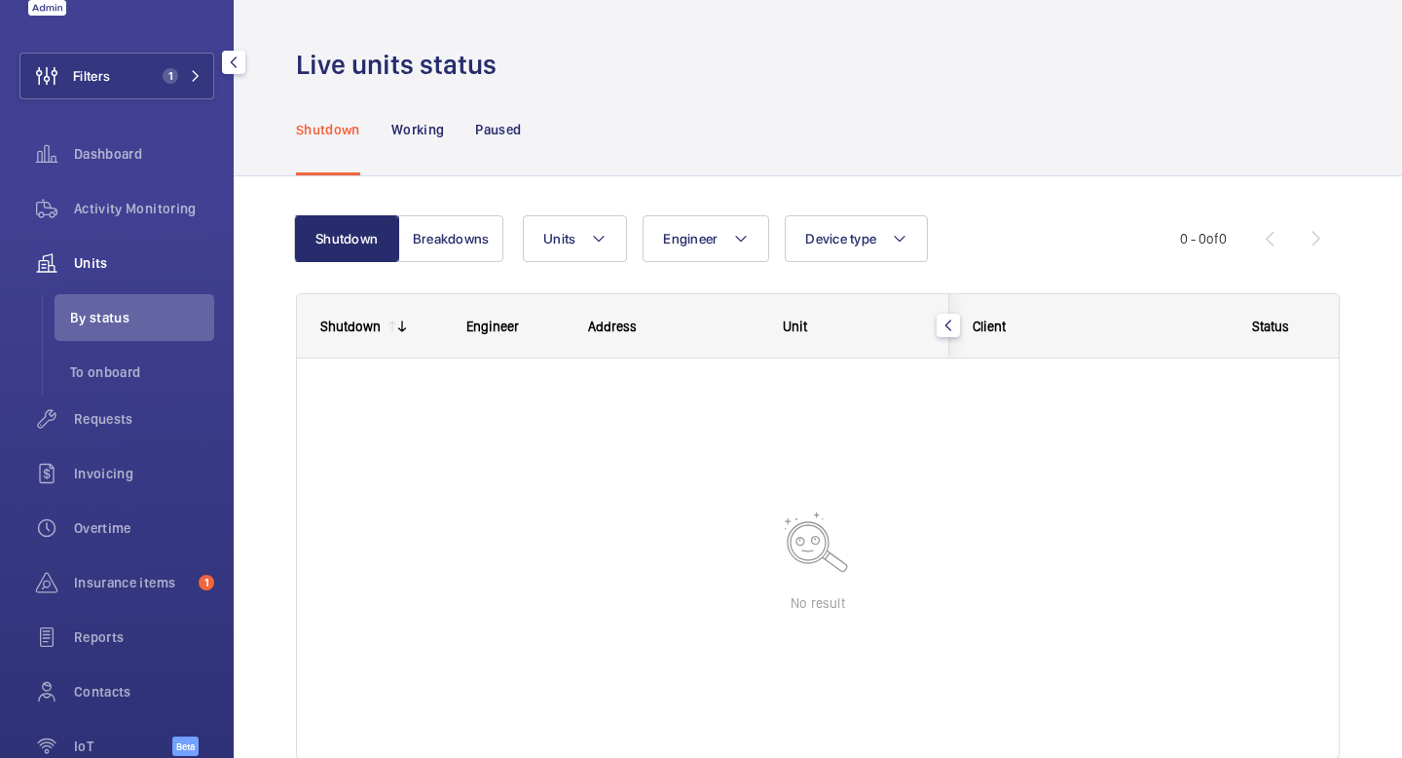
click at [93, 269] on span "Units" at bounding box center [144, 262] width 140 height 19
click at [109, 215] on span "Activity Monitoring" at bounding box center [144, 208] width 140 height 19
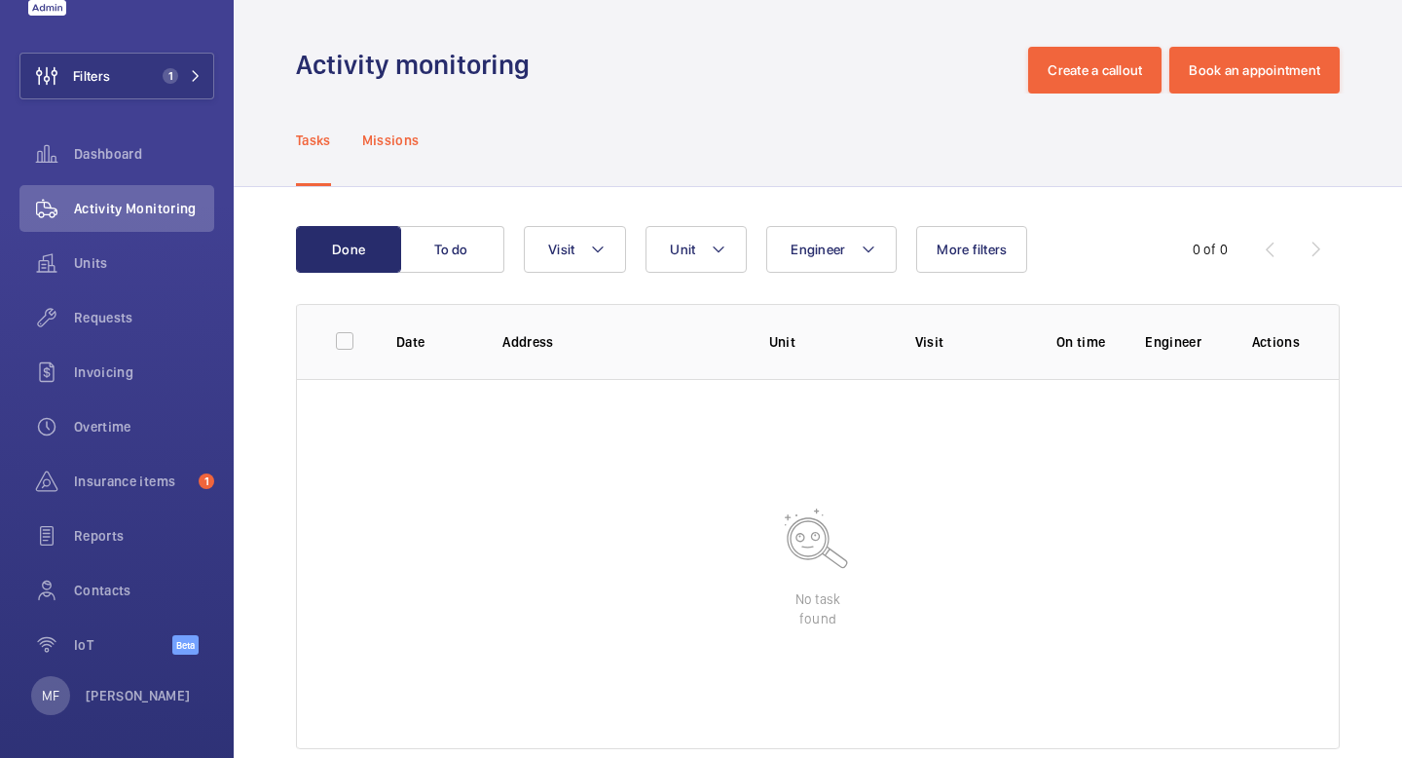
click at [395, 140] on p "Missions" at bounding box center [390, 139] width 57 height 19
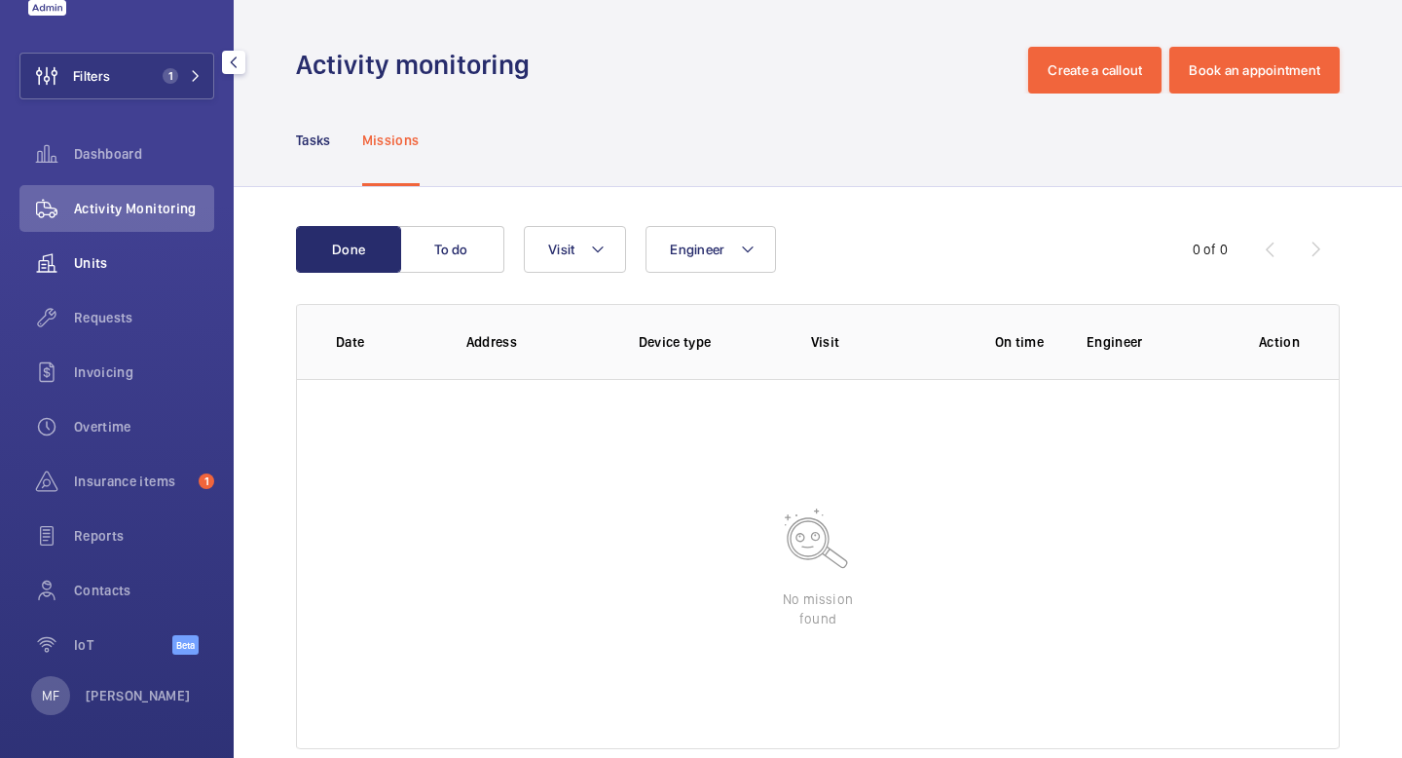
click at [88, 283] on div "Units" at bounding box center [116, 263] width 195 height 47
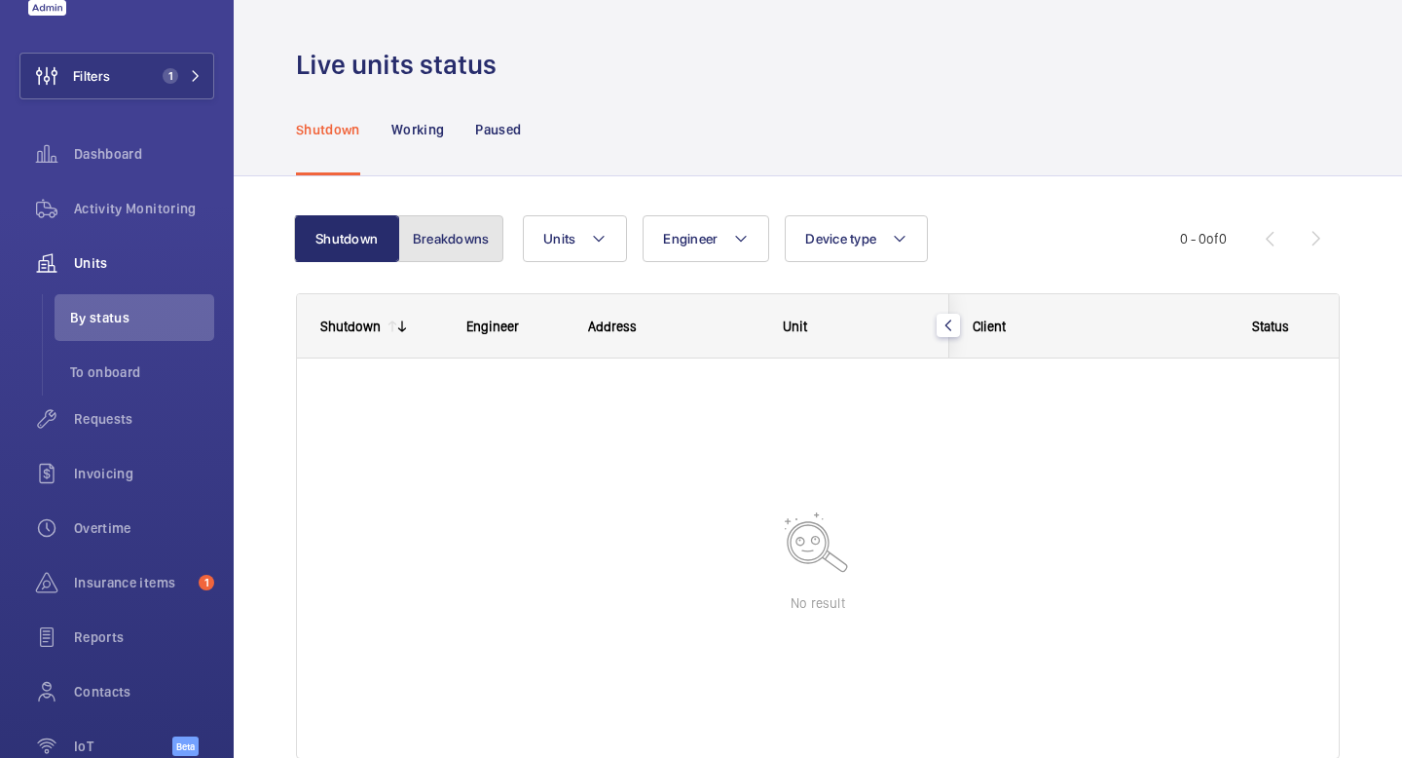
click at [474, 250] on button "Breakdowns" at bounding box center [450, 238] width 105 height 47
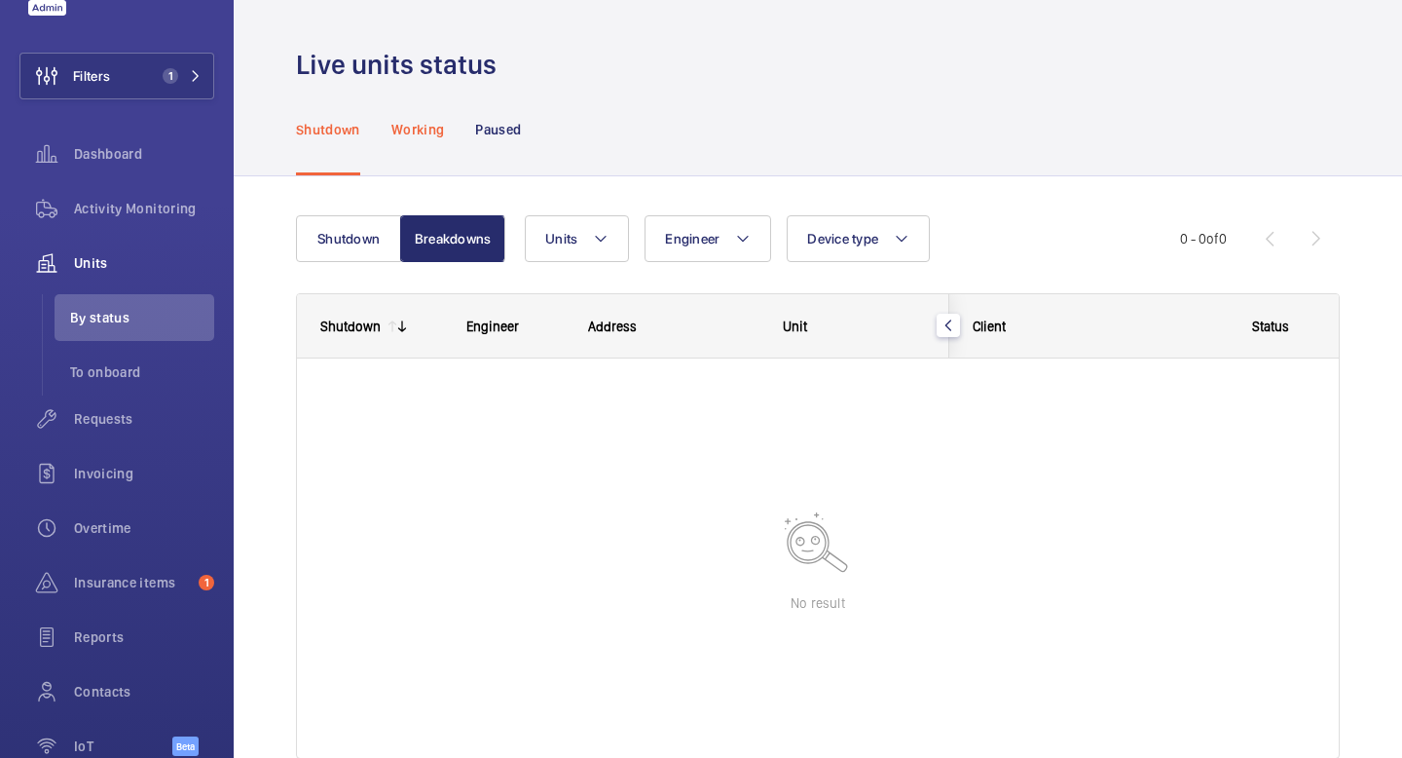
click at [420, 131] on p "Working" at bounding box center [417, 129] width 53 height 19
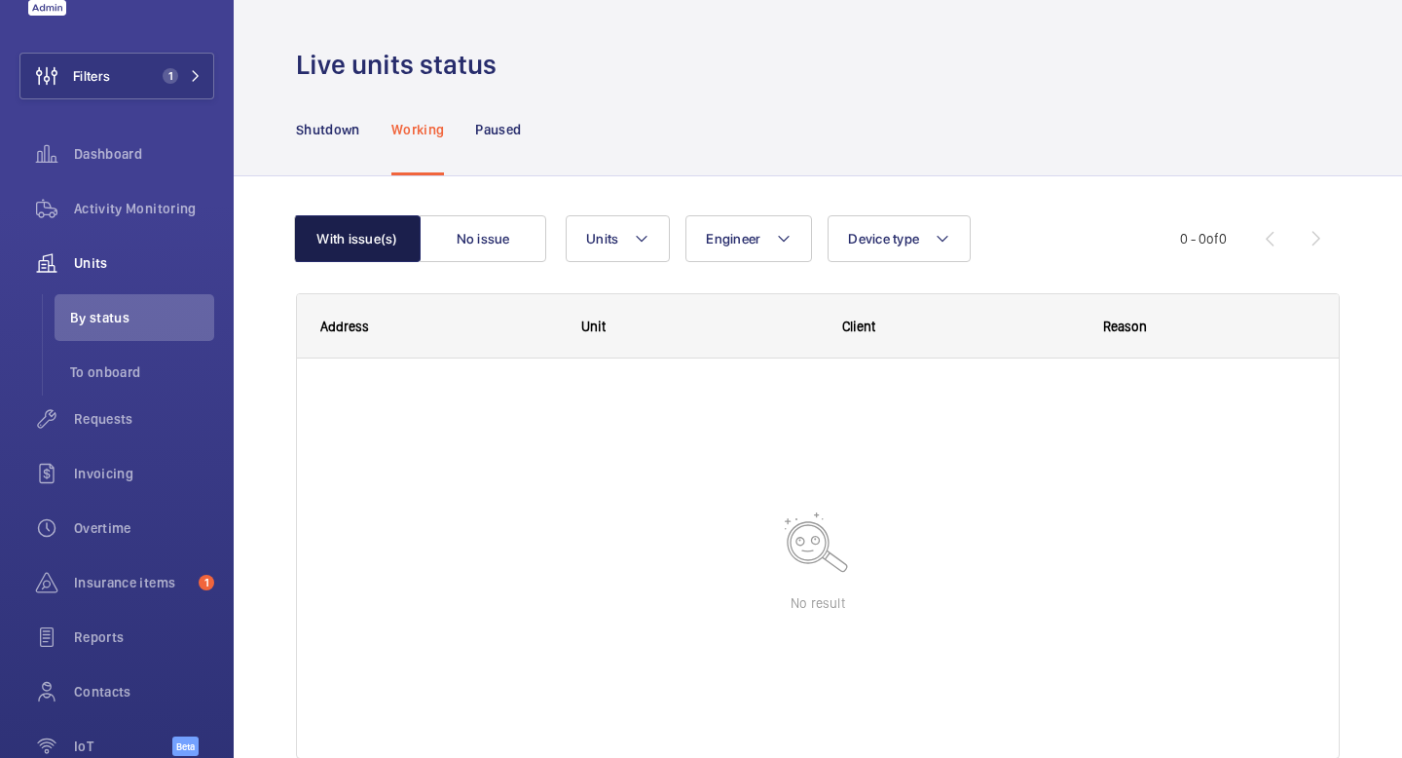
click at [370, 236] on button "With issue(s)" at bounding box center [357, 238] width 127 height 47
click at [132, 589] on span "Insurance items" at bounding box center [132, 582] width 117 height 19
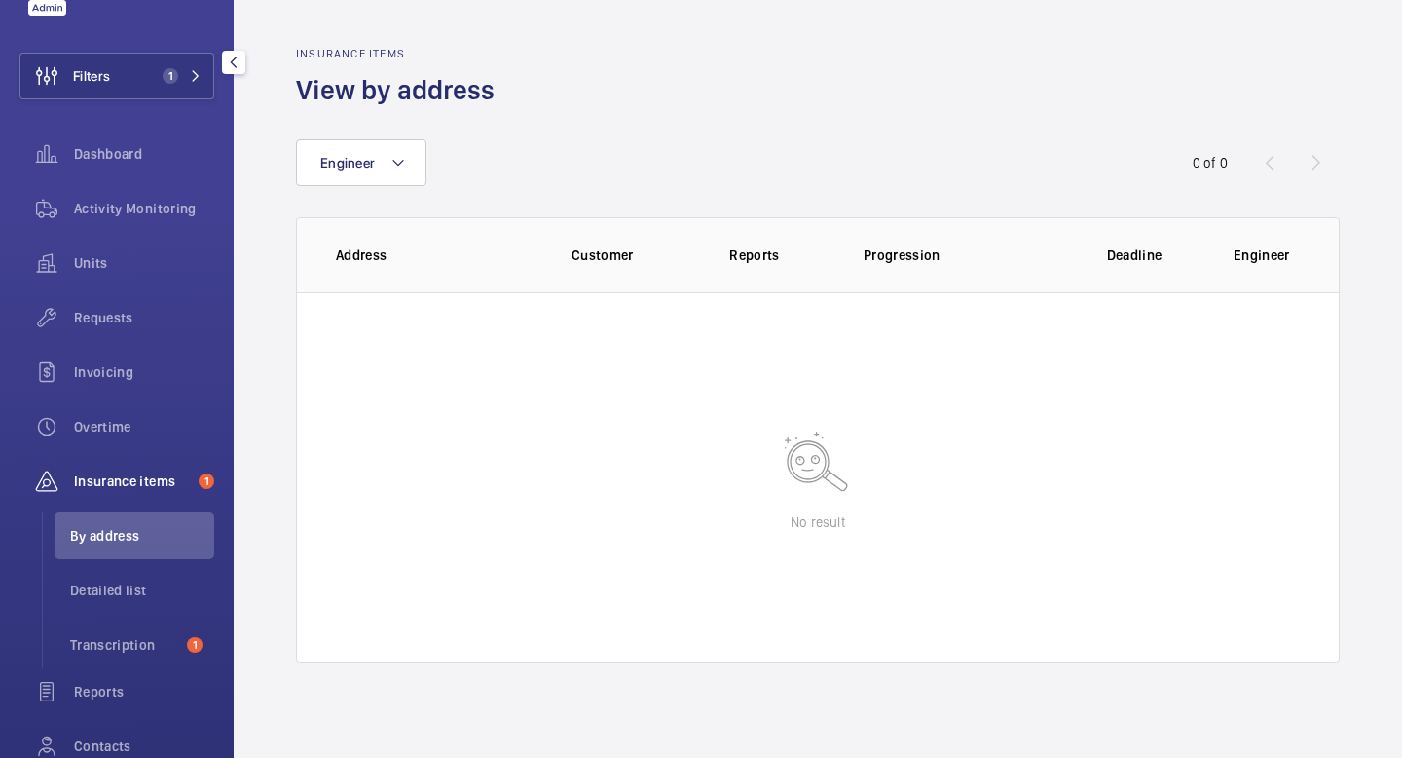
click at [215, 74] on div at bounding box center [233, 62] width 39 height 39
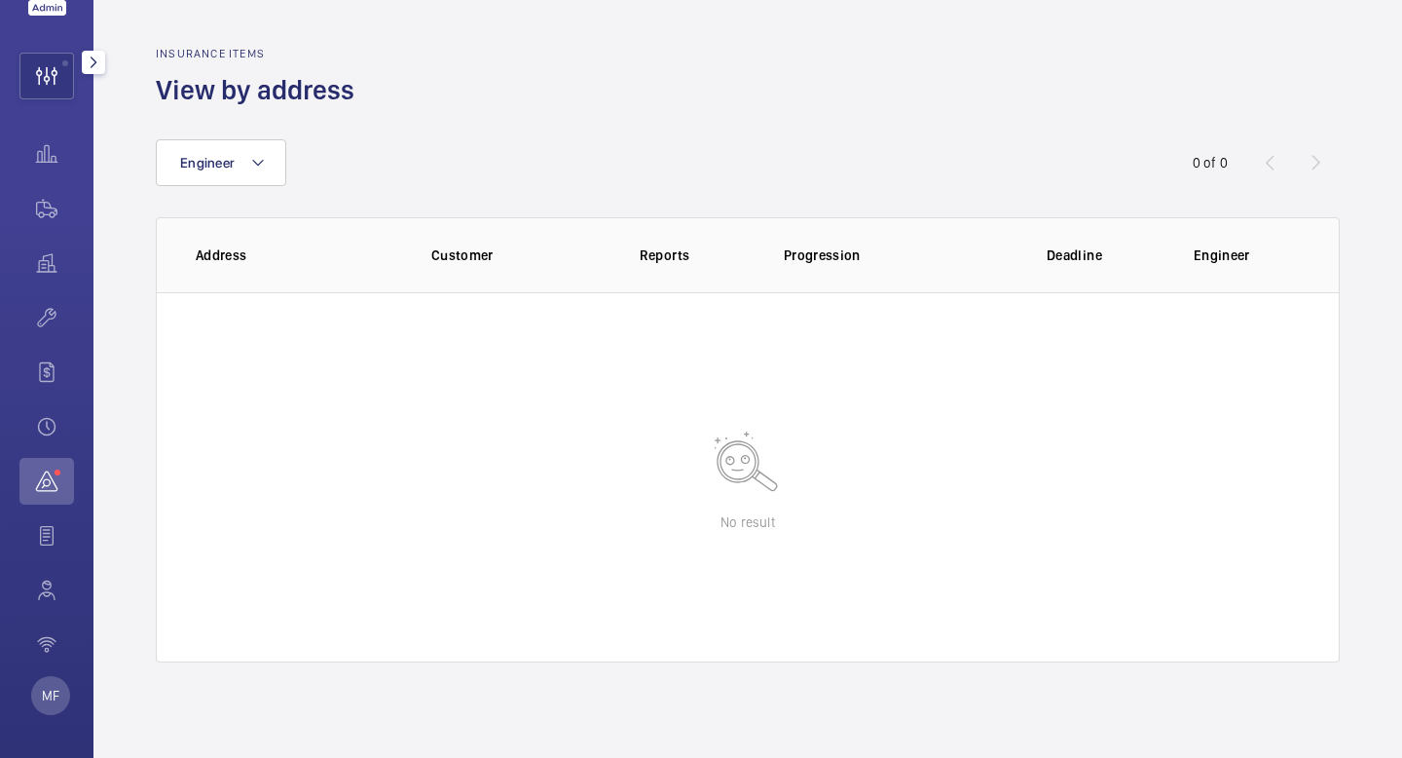
click at [83, 91] on div "MF" at bounding box center [46, 379] width 93 height 758
click at [86, 60] on mat-icon "button" at bounding box center [93, 63] width 23 height 16
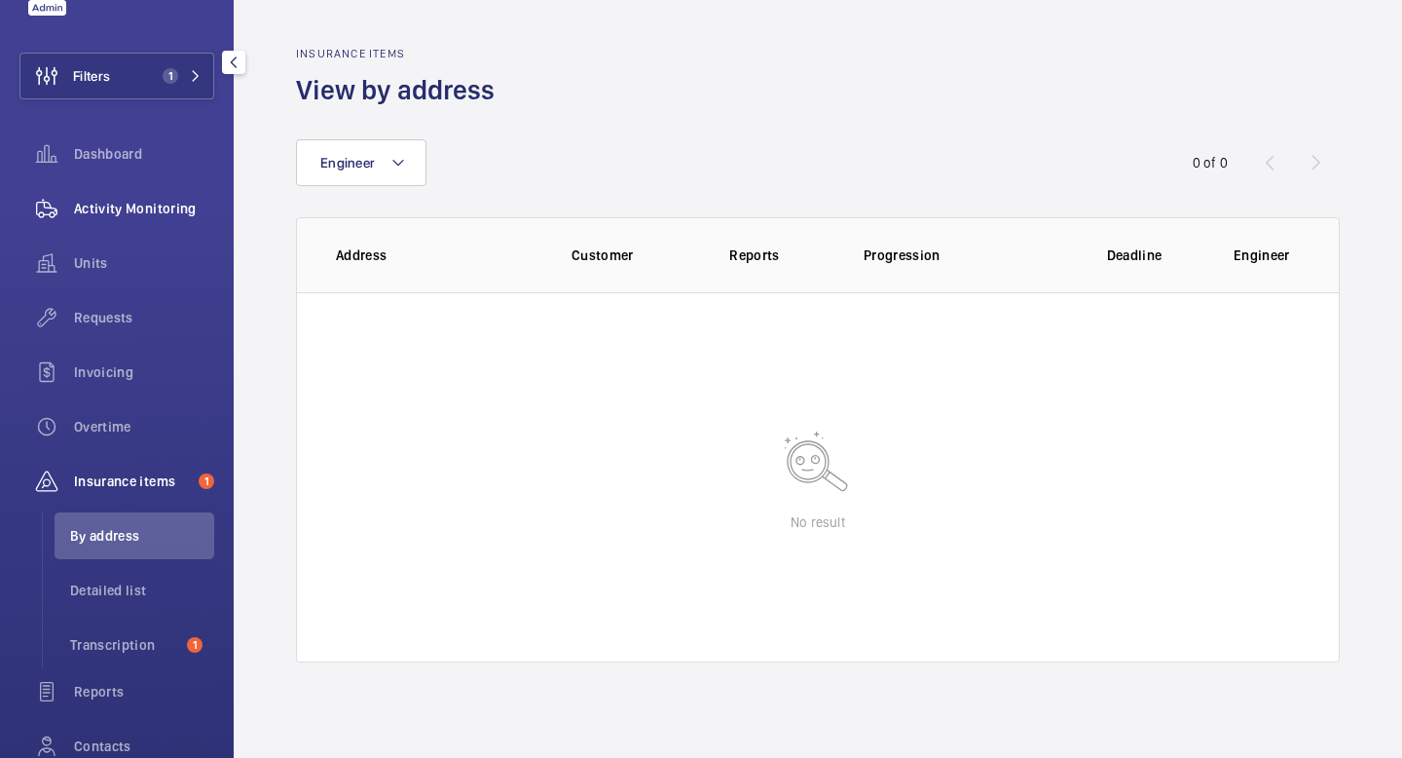
click at [154, 204] on span "Activity Monitoring" at bounding box center [144, 208] width 140 height 19
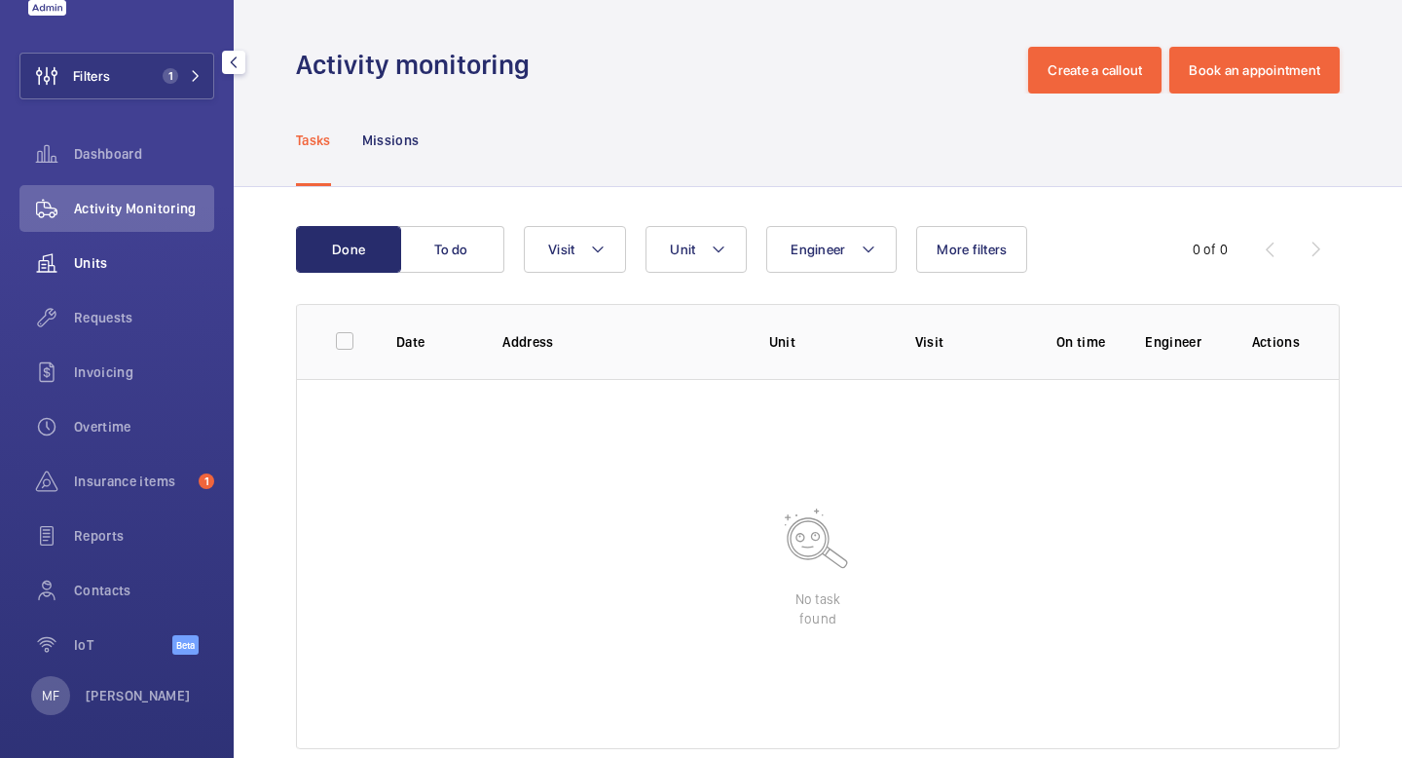
click at [86, 271] on span "Units" at bounding box center [144, 262] width 140 height 19
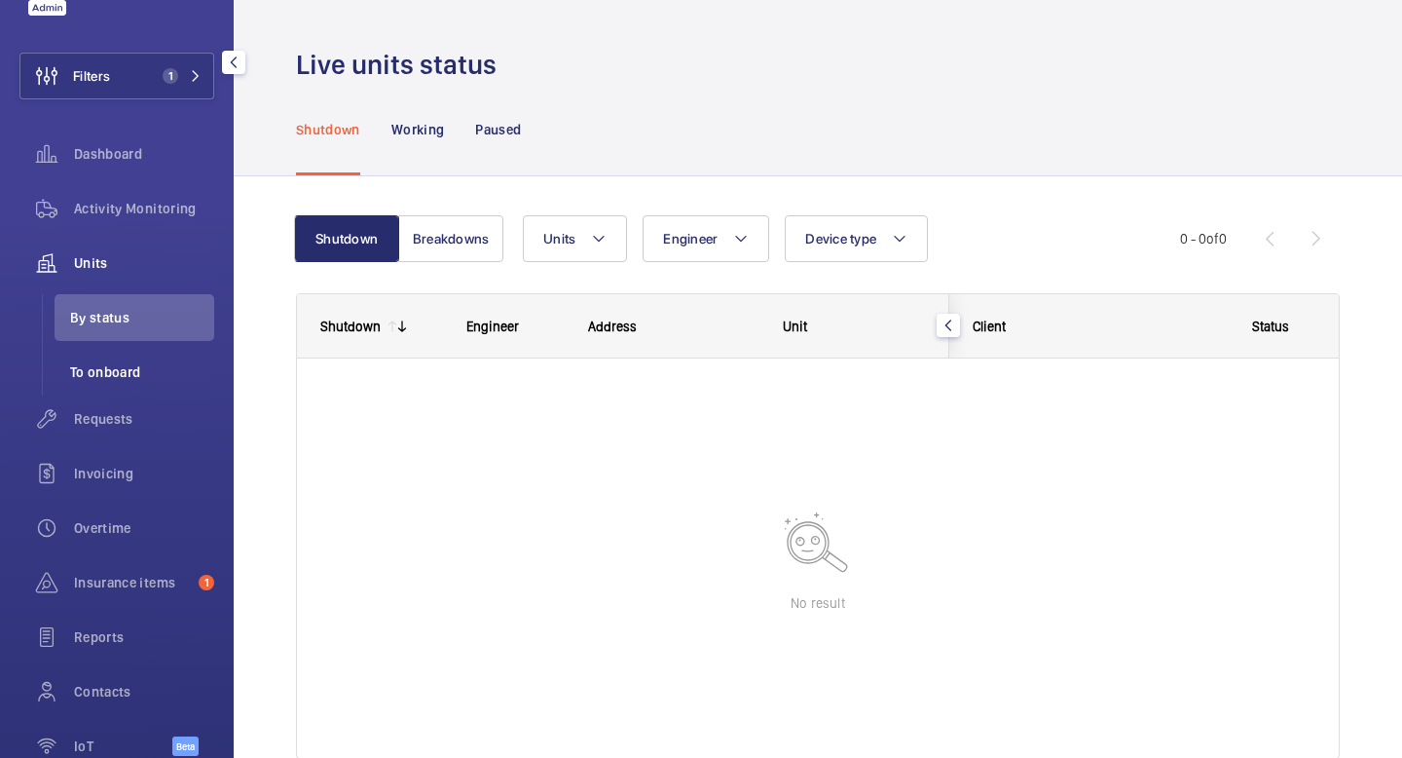
click at [113, 386] on li "To onboard" at bounding box center [135, 372] width 160 height 47
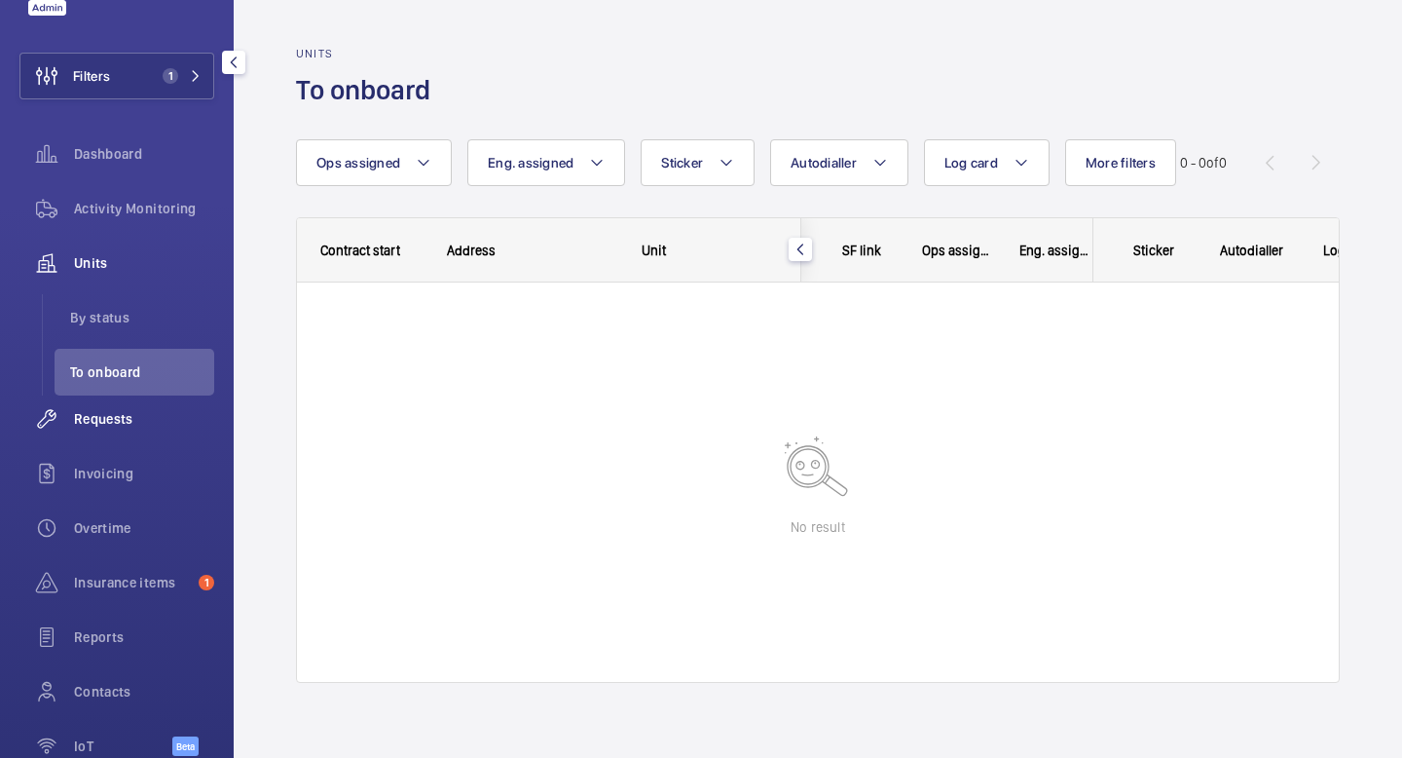
click at [116, 415] on span "Requests" at bounding box center [144, 418] width 140 height 19
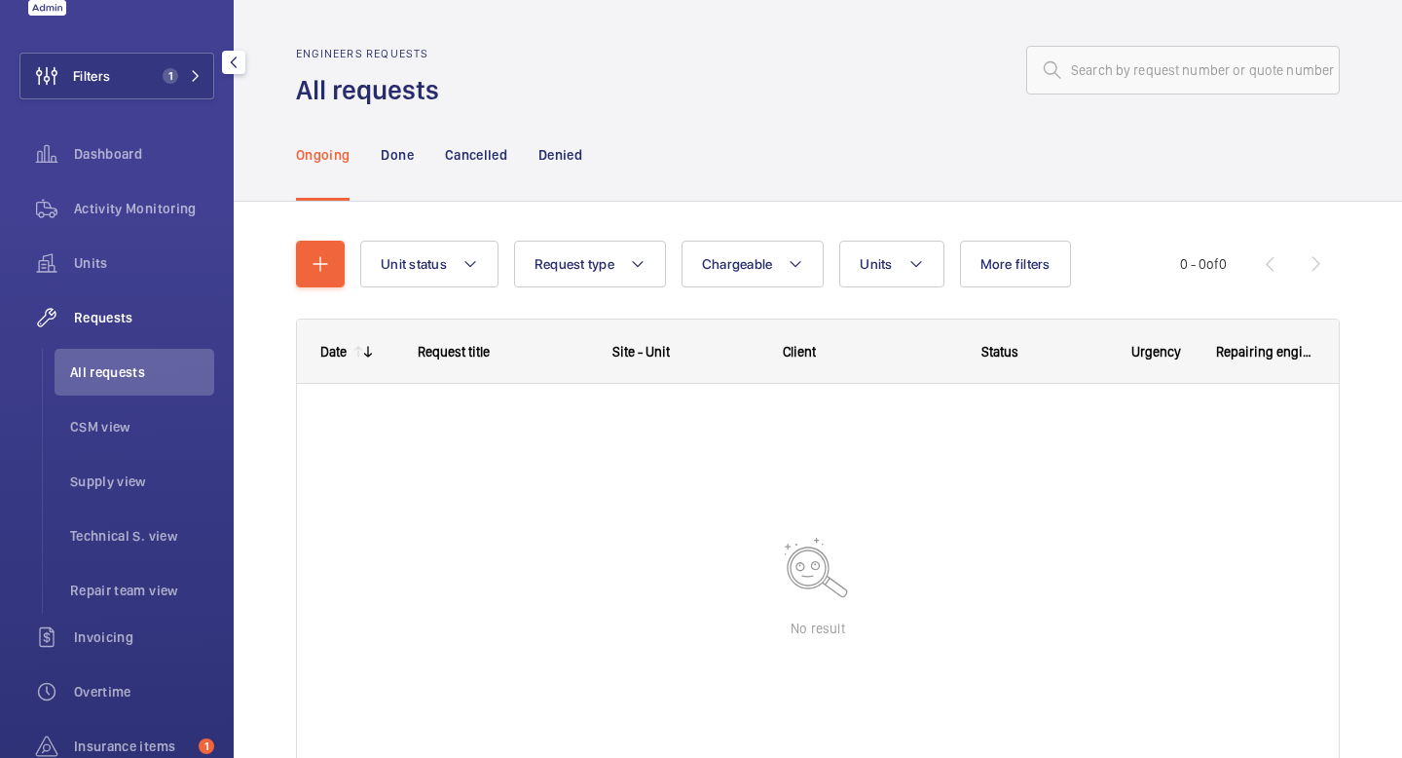
click at [129, 376] on span "All requests" at bounding box center [142, 371] width 144 height 19
click at [196, 73] on mat-icon at bounding box center [196, 76] width 12 height 12
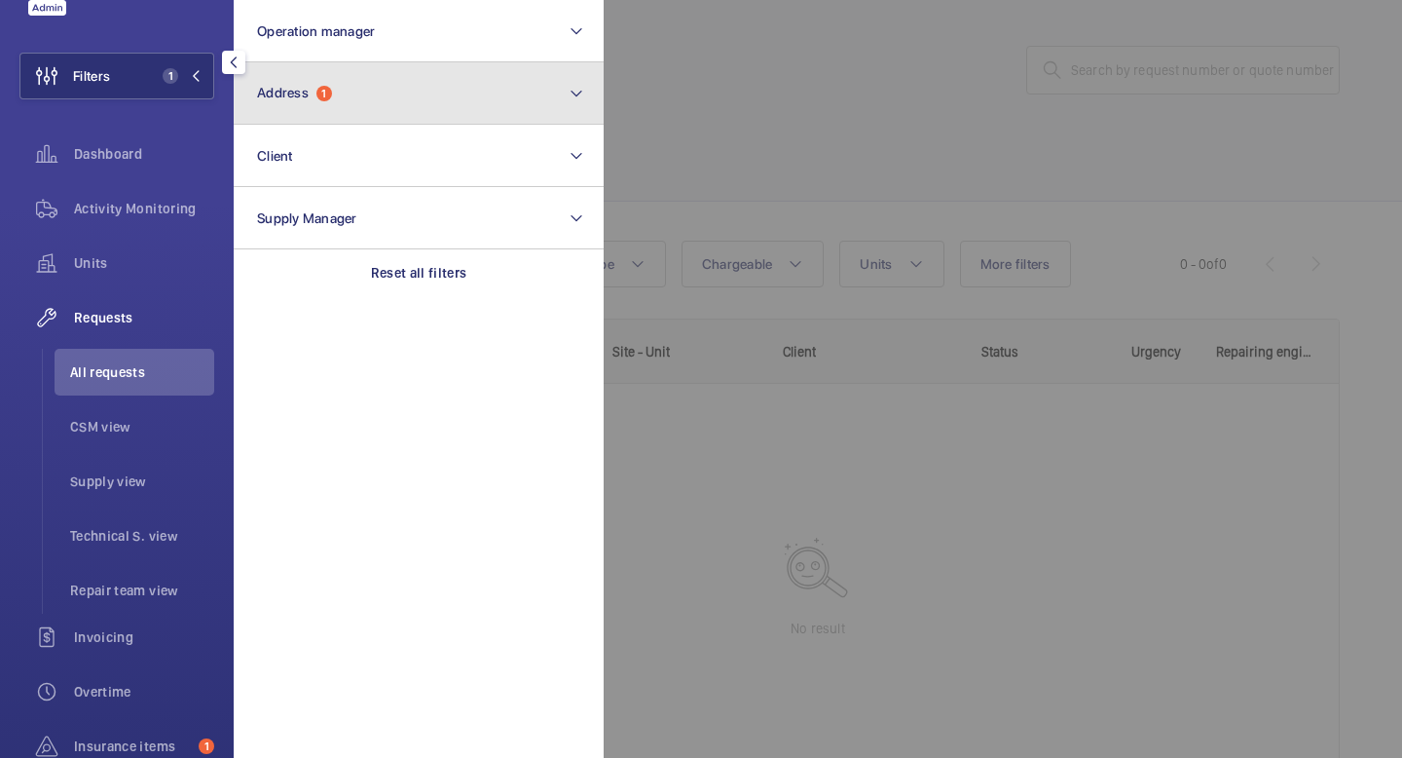
click at [355, 101] on button "Address 1" at bounding box center [419, 93] width 370 height 62
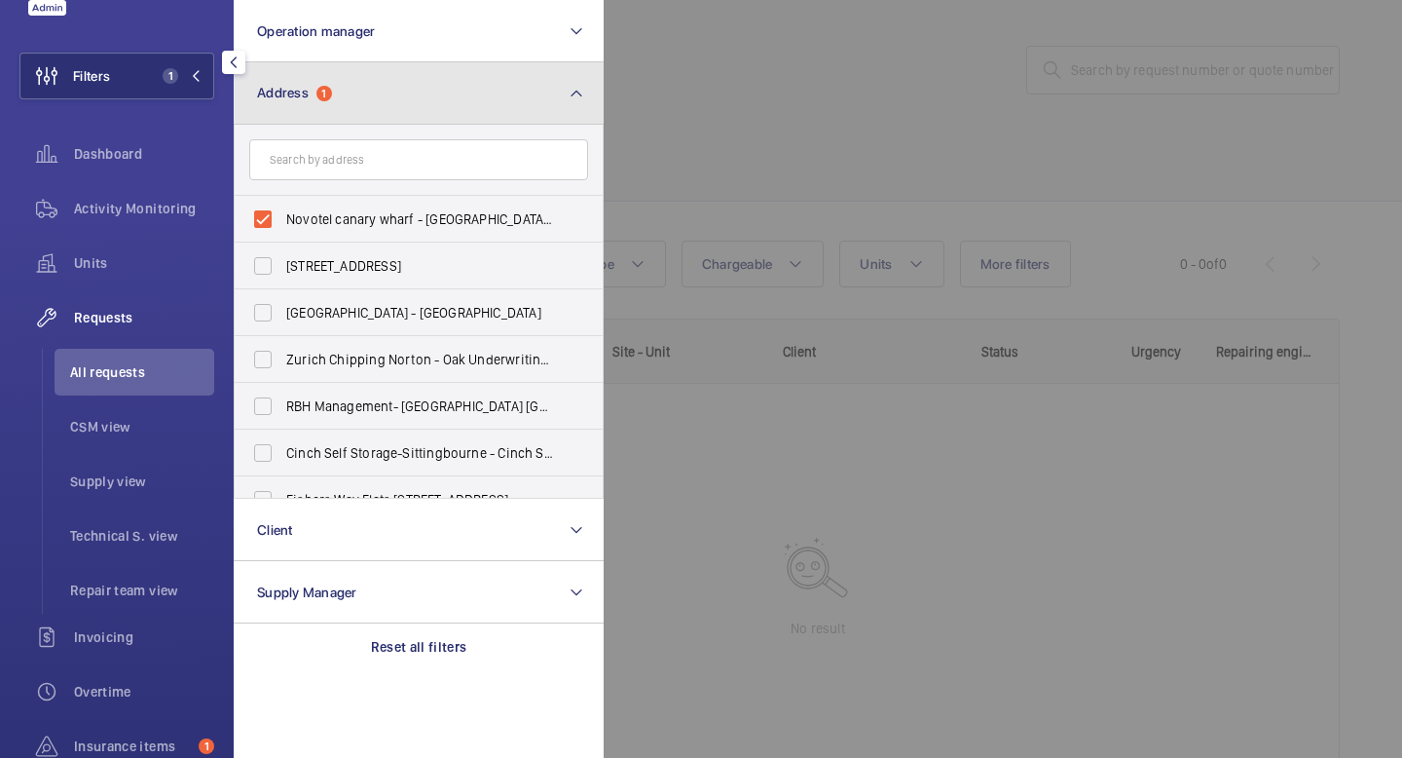
click at [355, 101] on button "Address 1" at bounding box center [419, 93] width 370 height 62
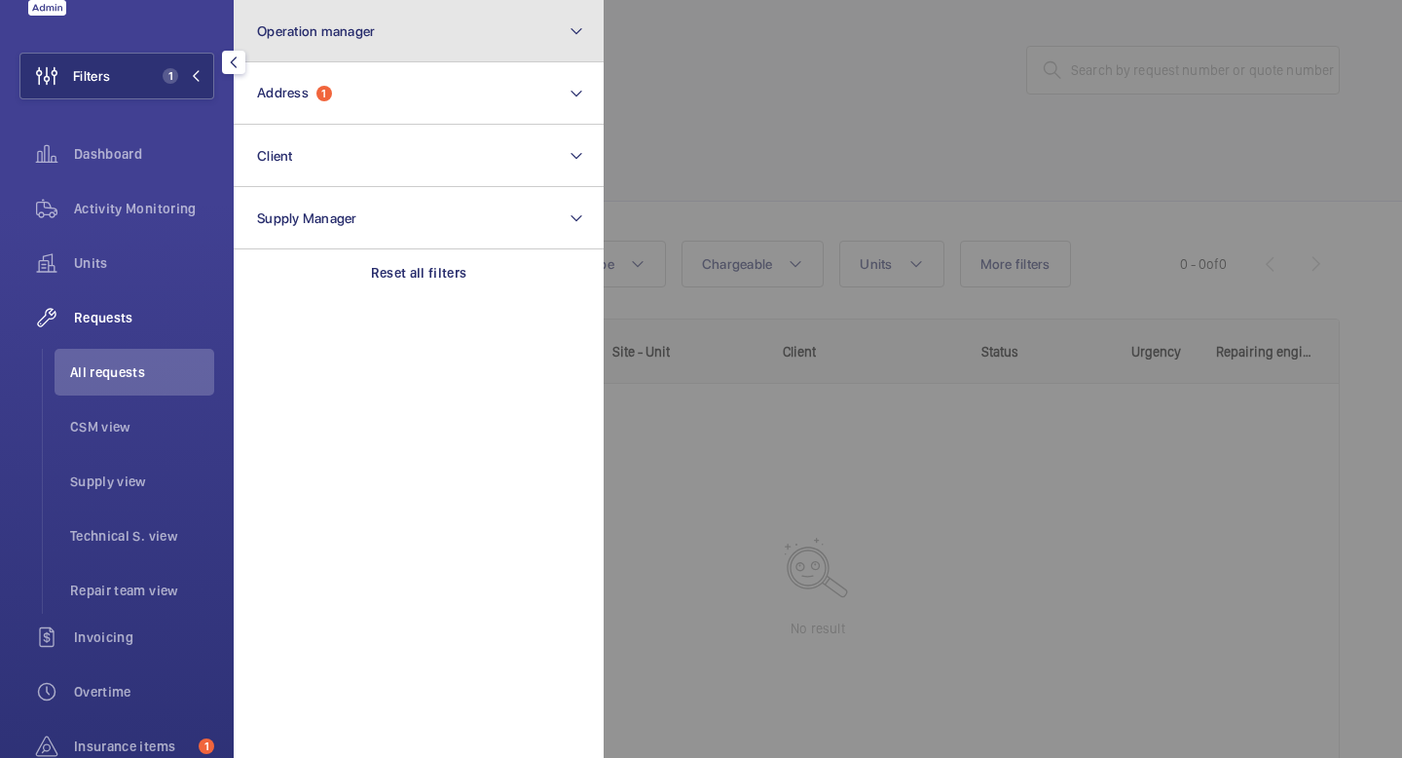
click at [299, 34] on span "Operation manager" at bounding box center [316, 31] width 118 height 16
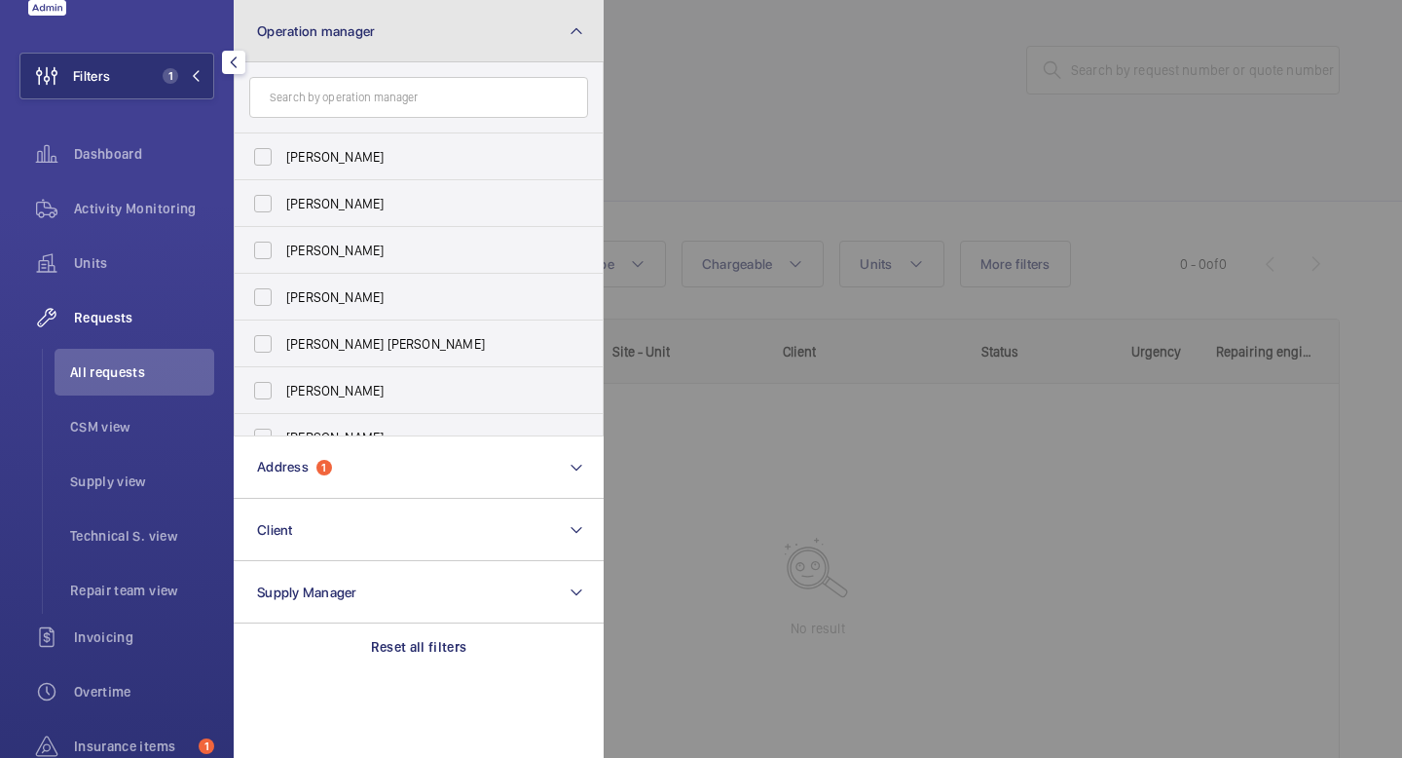
click at [299, 34] on span "Operation manager" at bounding box center [316, 31] width 118 height 16
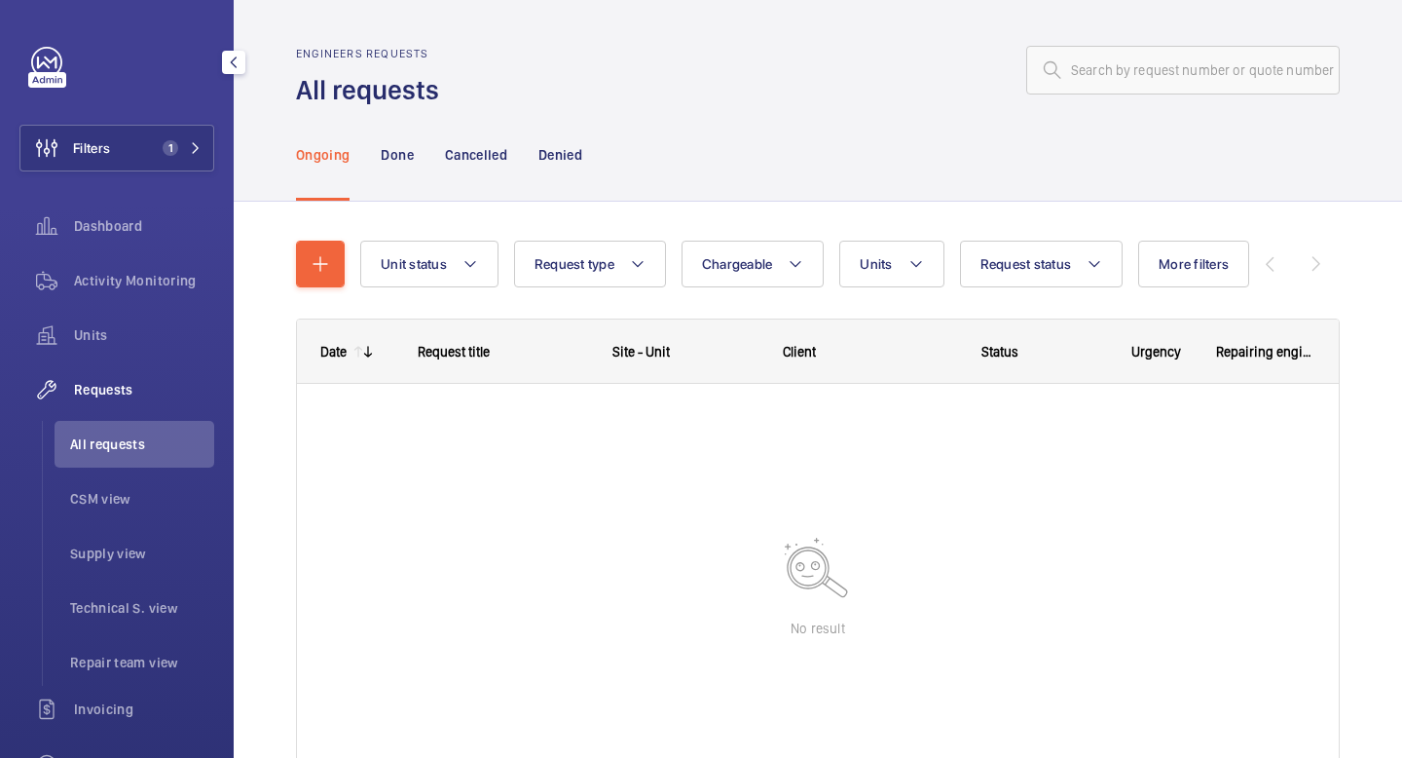
click at [119, 391] on span "Requests" at bounding box center [144, 389] width 140 height 19
click at [102, 412] on div "Requests" at bounding box center [116, 389] width 195 height 47
click at [106, 385] on span "Requests" at bounding box center [144, 389] width 140 height 19
click at [106, 487] on li "CSM view" at bounding box center [135, 498] width 160 height 47
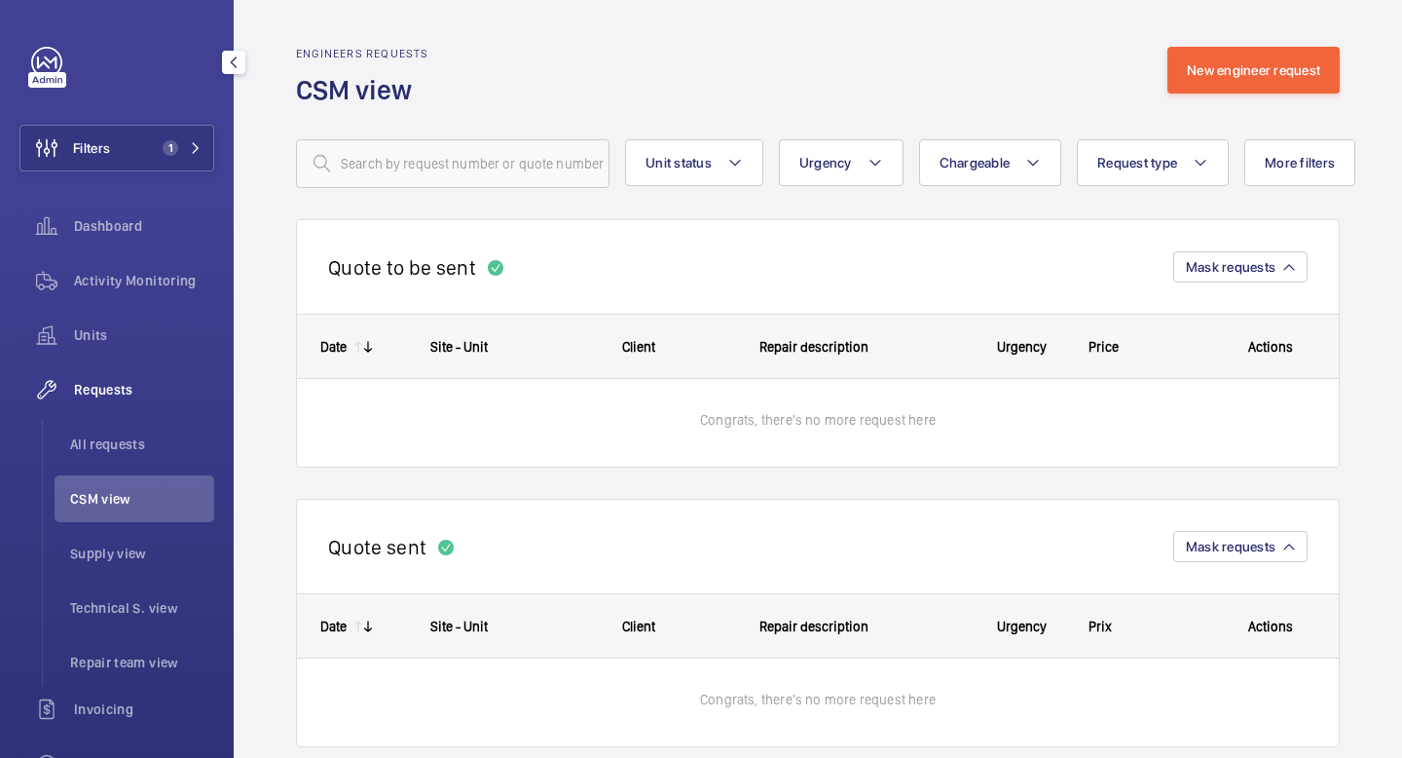
click at [122, 390] on span "Requests" at bounding box center [144, 389] width 140 height 19
click at [122, 343] on span "Units" at bounding box center [144, 334] width 140 height 19
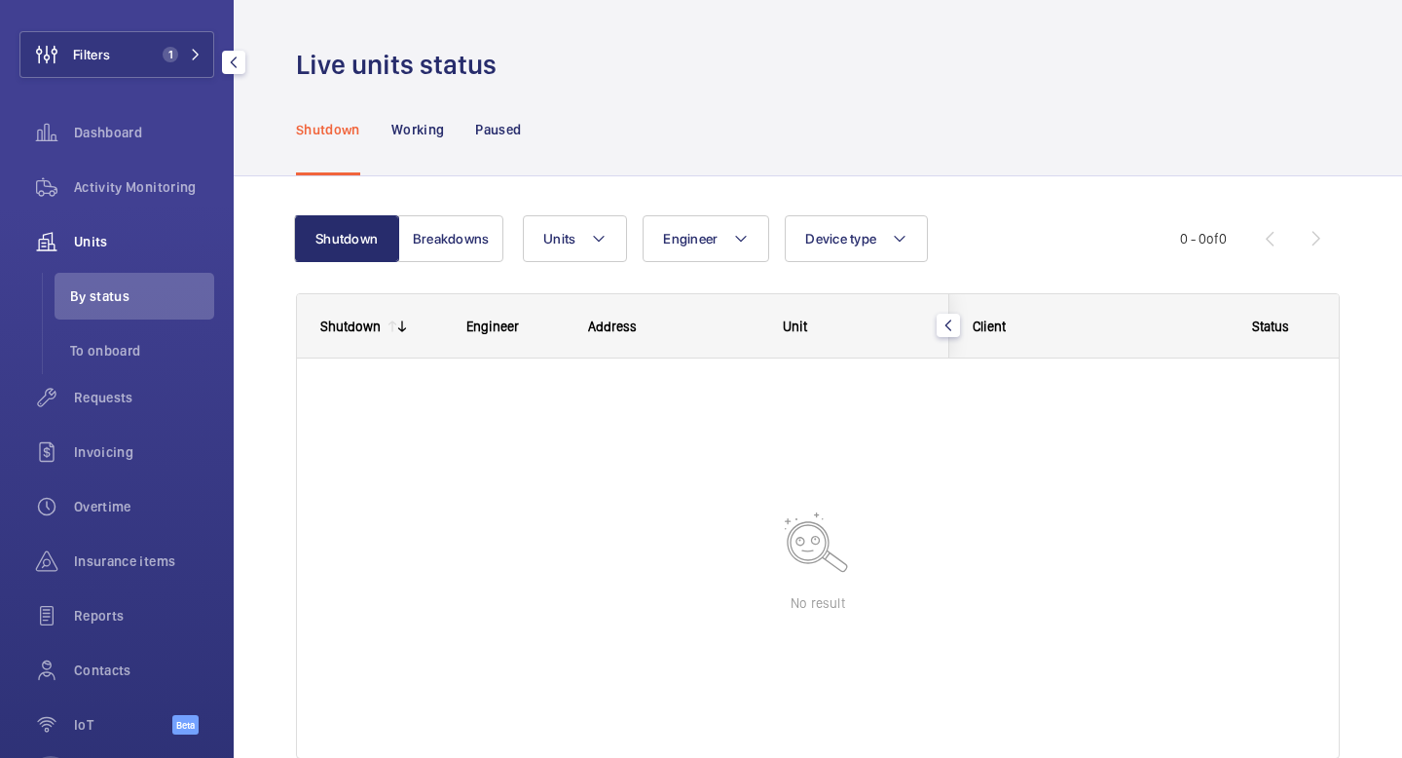
scroll to position [177, 0]
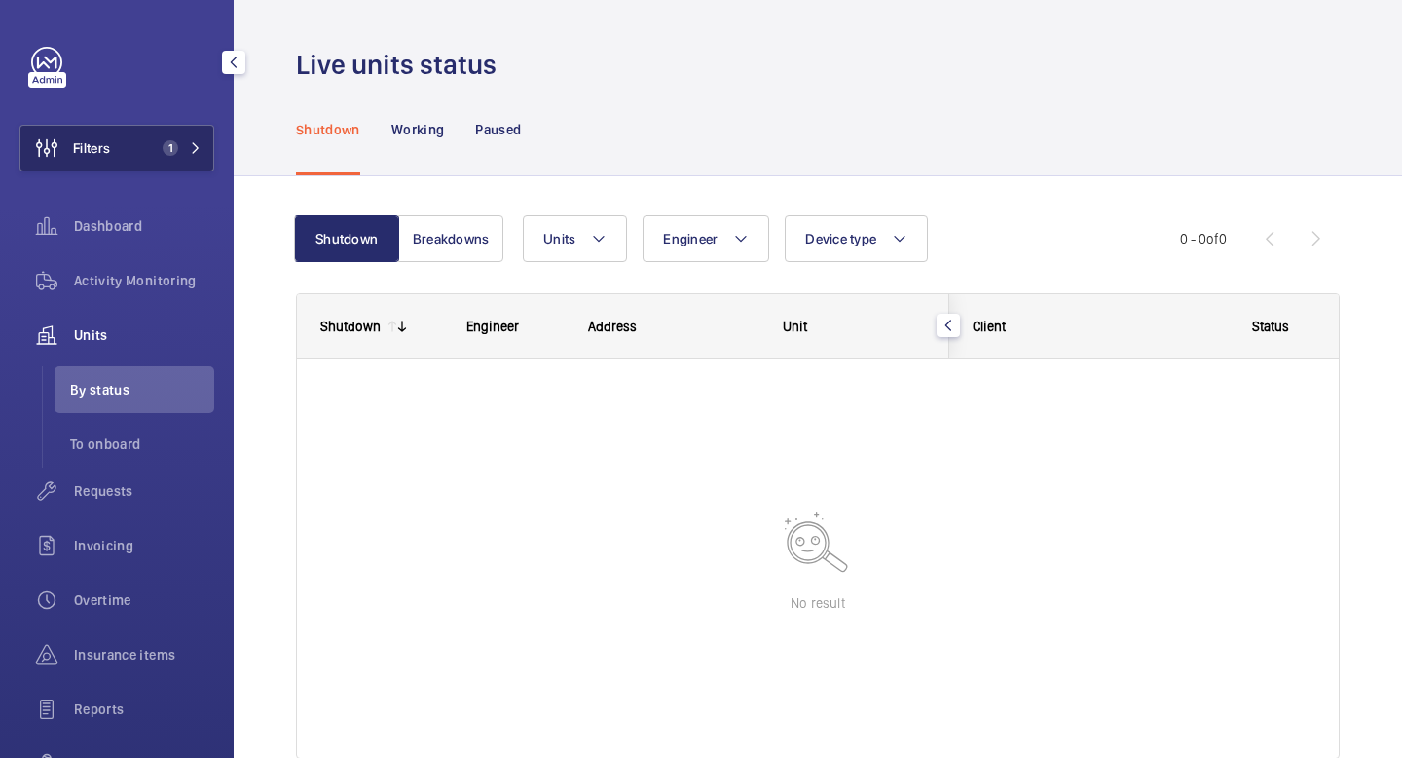
click at [181, 166] on button "Filters 1" at bounding box center [116, 148] width 195 height 47
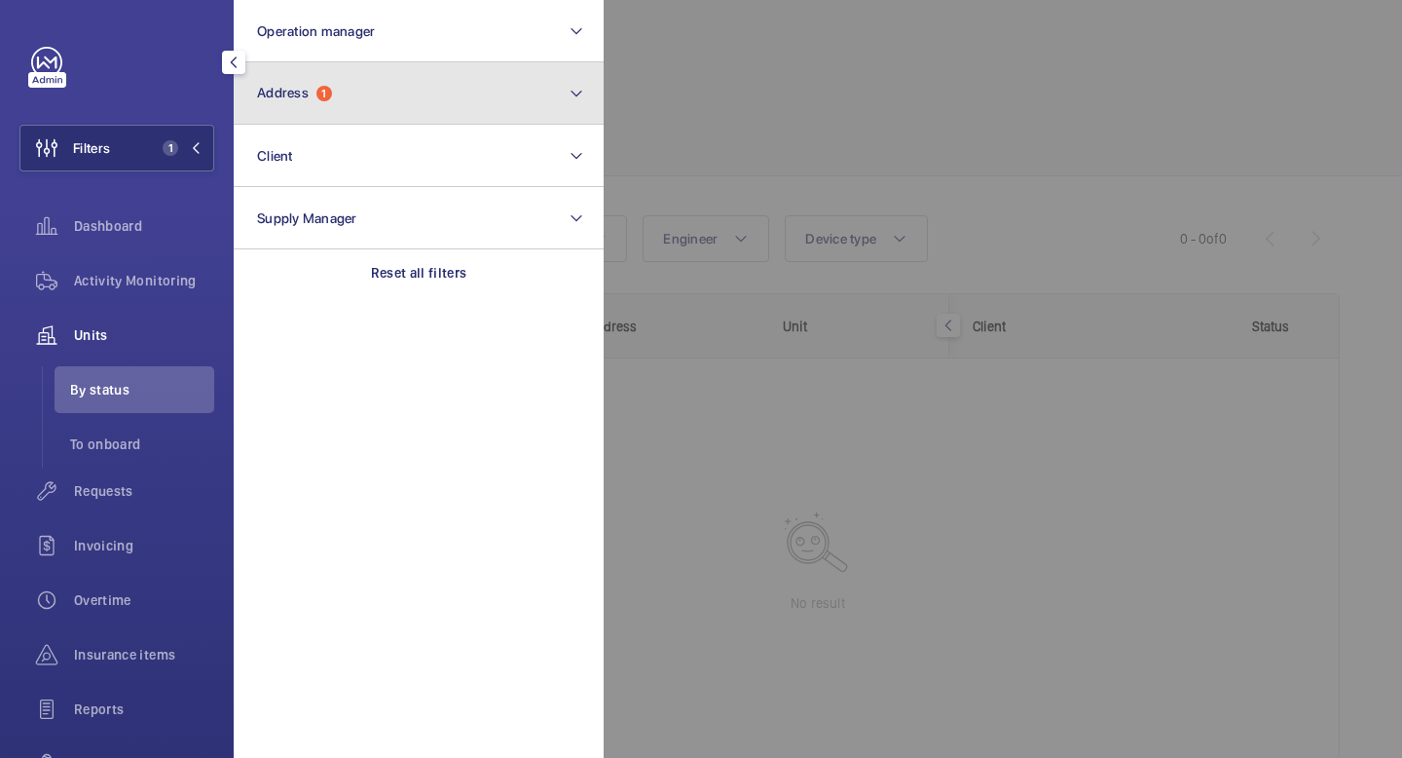
click at [360, 105] on button "Address 1" at bounding box center [419, 93] width 370 height 62
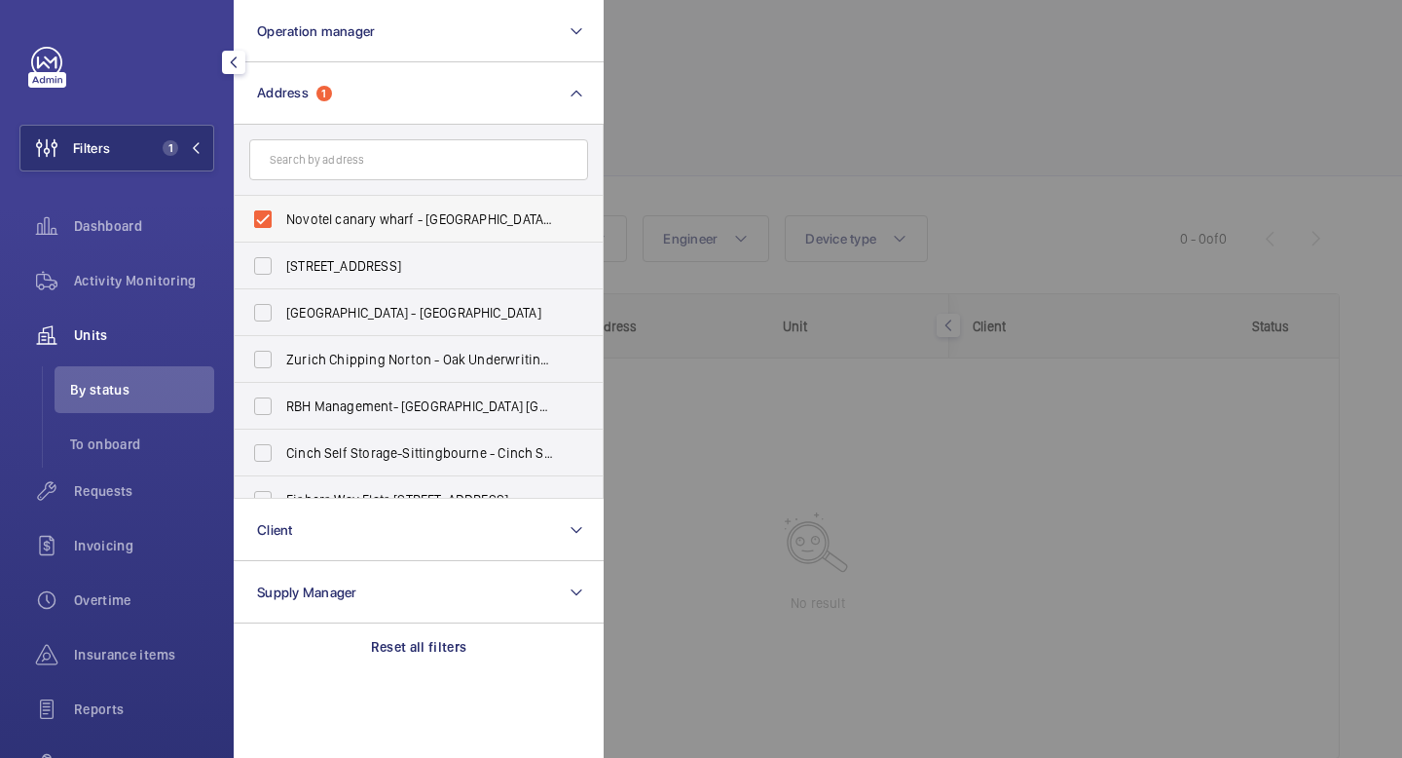
click at [261, 219] on label "Novotel canary wharf - [GEOGRAPHIC_DATA] [GEOGRAPHIC_DATA] 9TP" at bounding box center [404, 219] width 339 height 47
click at [261, 219] on input "Novotel canary wharf - [GEOGRAPHIC_DATA] [GEOGRAPHIC_DATA] 9TP" at bounding box center [262, 219] width 39 height 39
checkbox input "false"
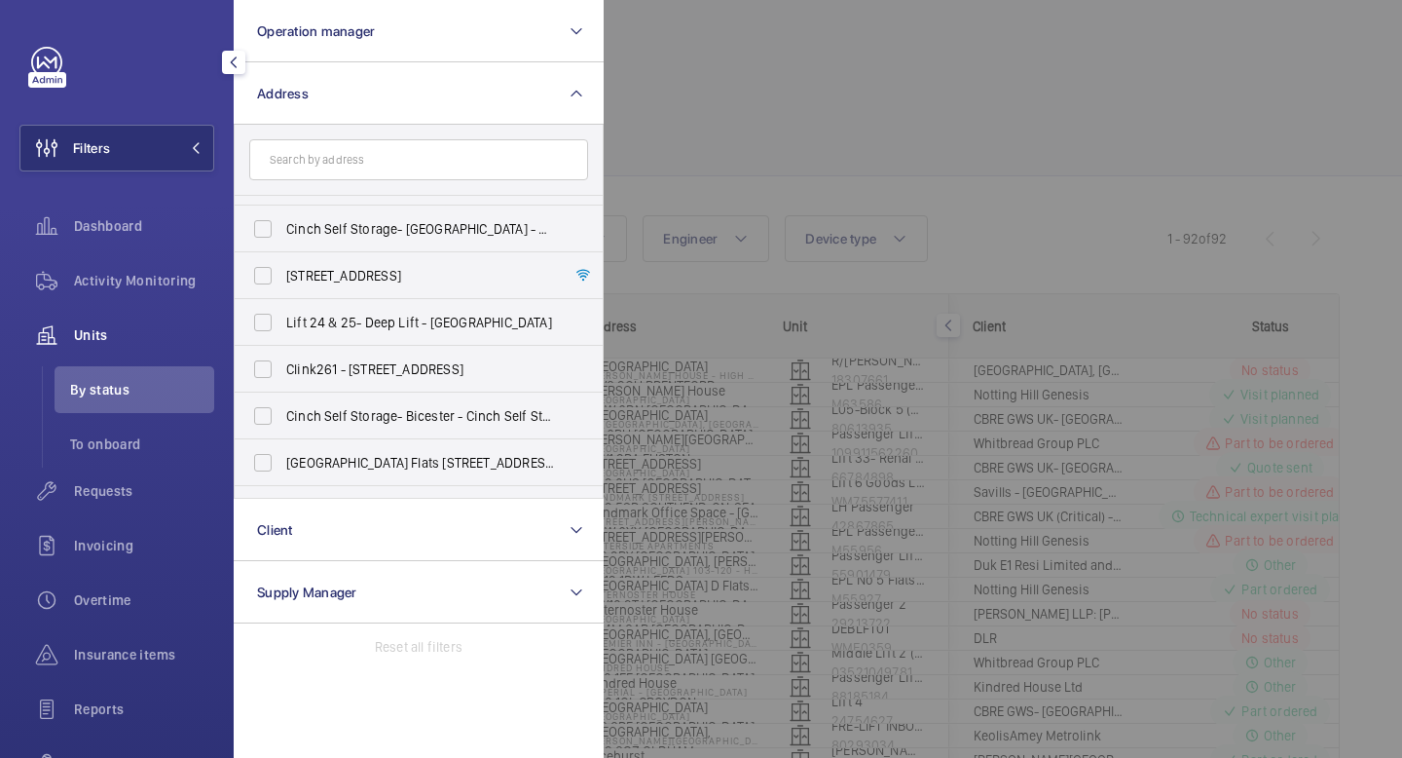
scroll to position [2611, 0]
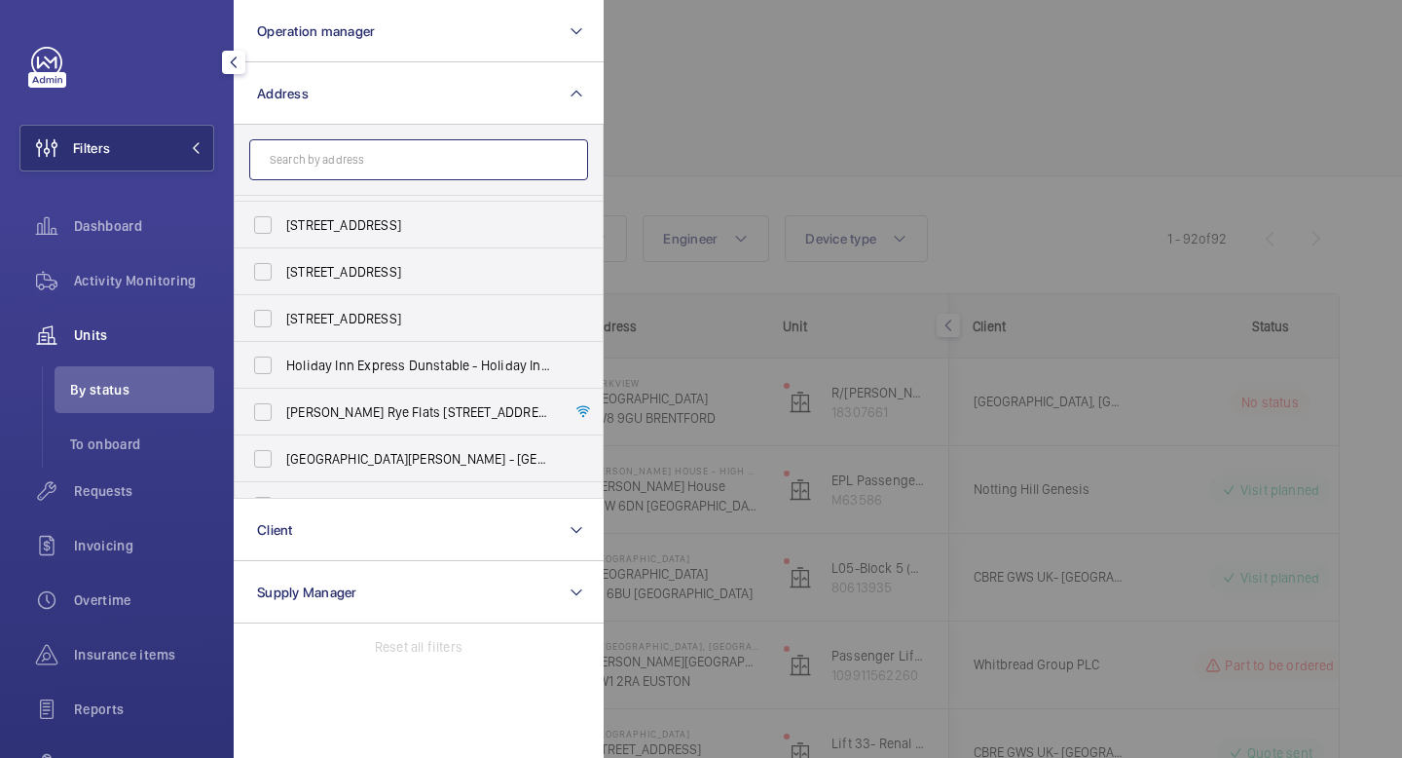
click at [445, 157] on input "text" at bounding box center [418, 159] width 339 height 41
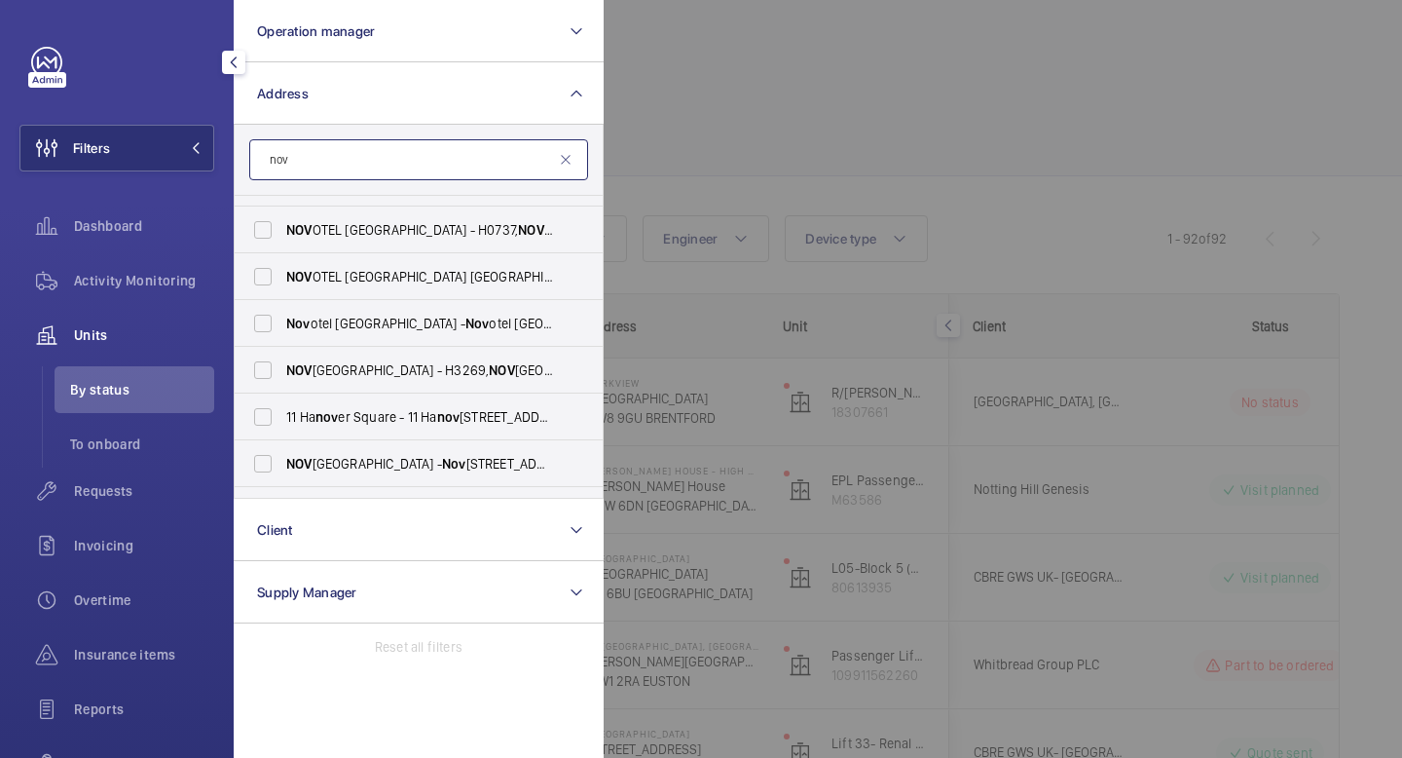
scroll to position [927, 0]
type input "nov"
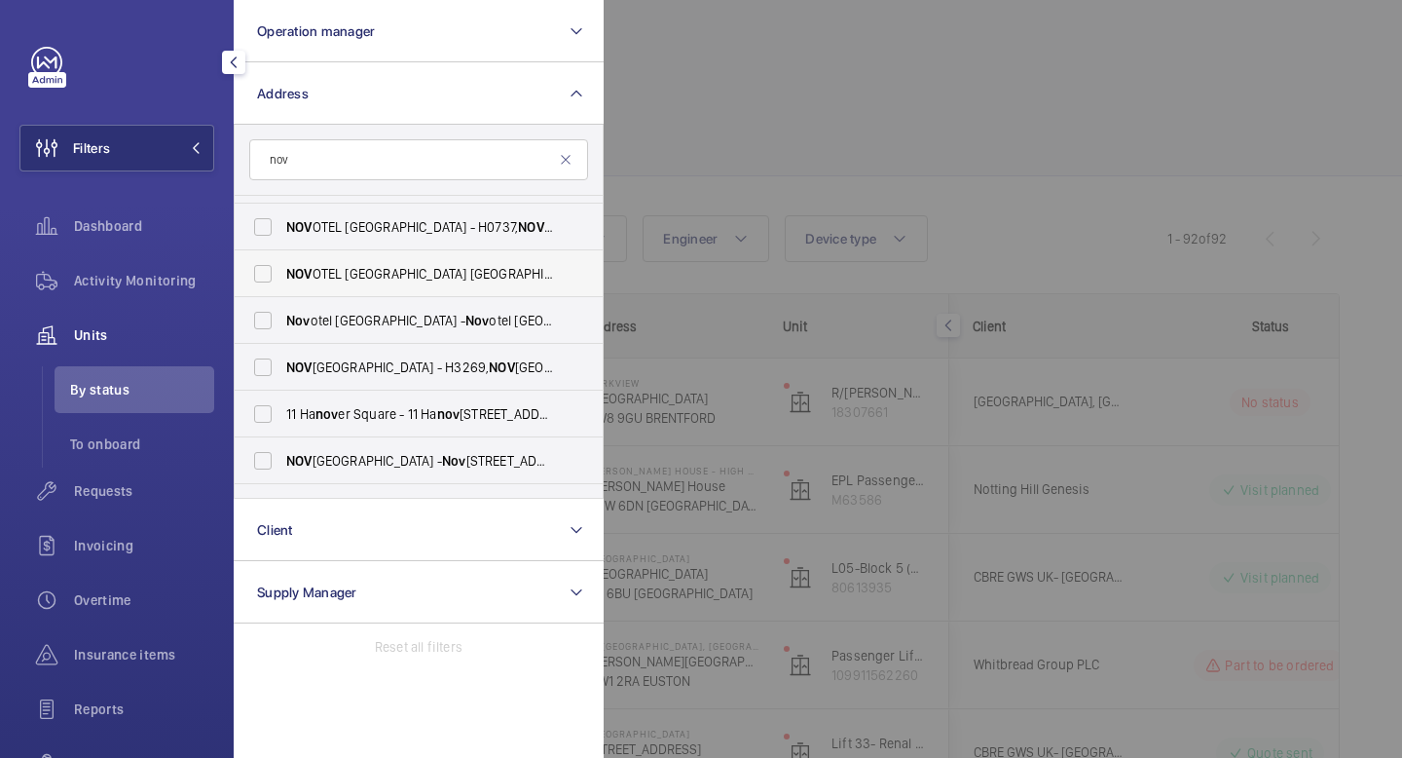
click at [266, 274] on label "NOV OTEL LONDON CANARY WHARF - H9057, NOV OTEL LONDON CANARY WHARF, 40 Marsh Wa…" at bounding box center [404, 273] width 339 height 47
click at [266, 274] on input "NOV OTEL LONDON CANARY WHARF - H9057, NOV OTEL LONDON CANARY WHARF, 40 Marsh Wa…" at bounding box center [262, 273] width 39 height 39
checkbox input "true"
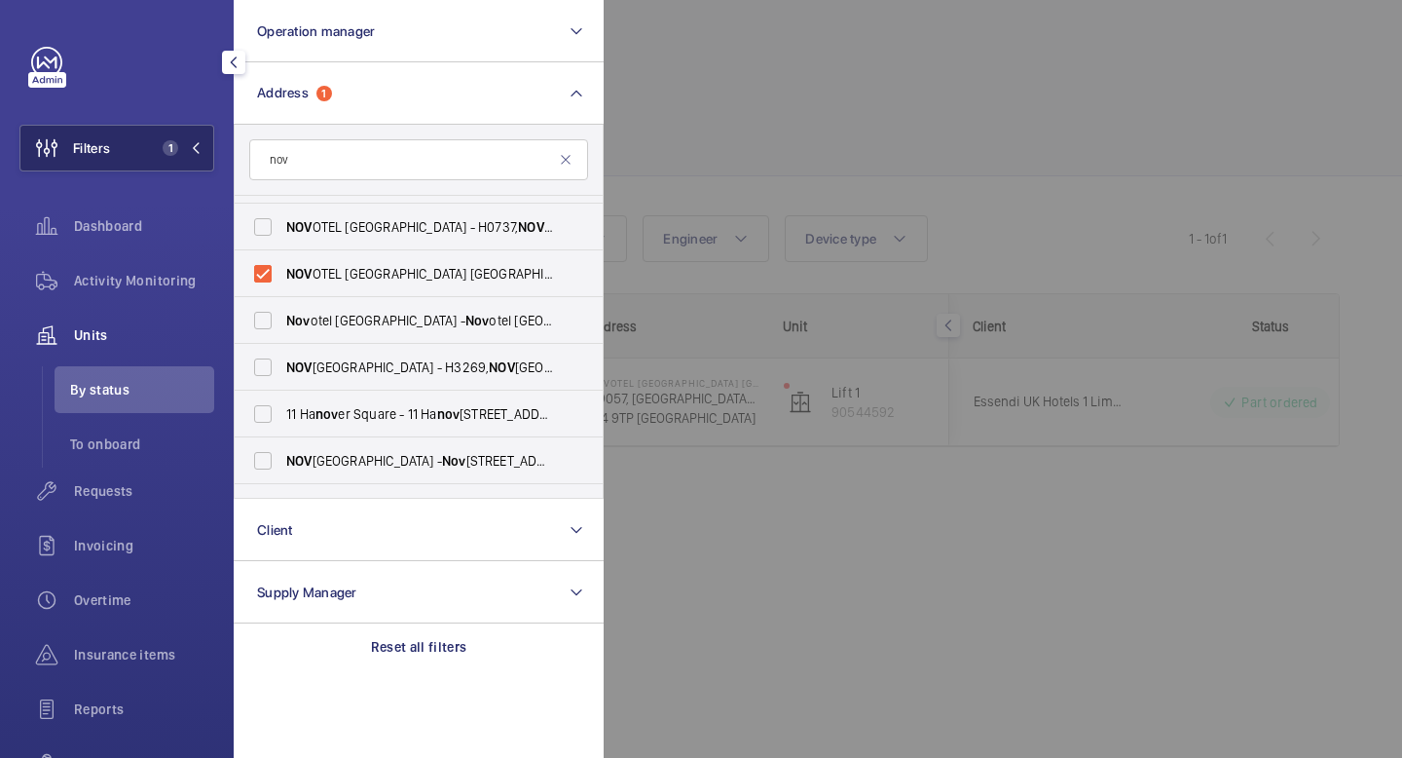
click at [203, 143] on button "Filters 1" at bounding box center [116, 148] width 195 height 47
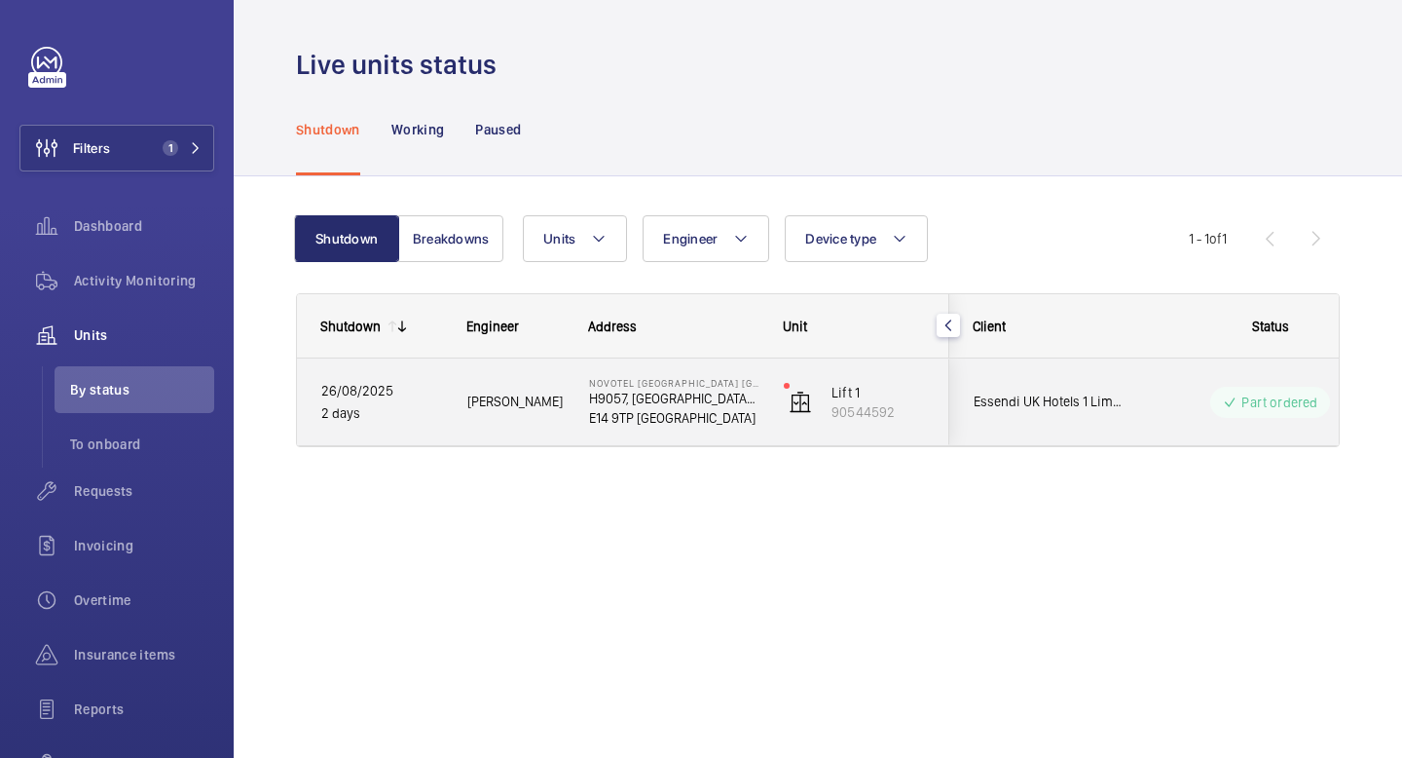
click at [1021, 407] on span "Essendi UK Hotels 1 Limited" at bounding box center [1049, 401] width 150 height 22
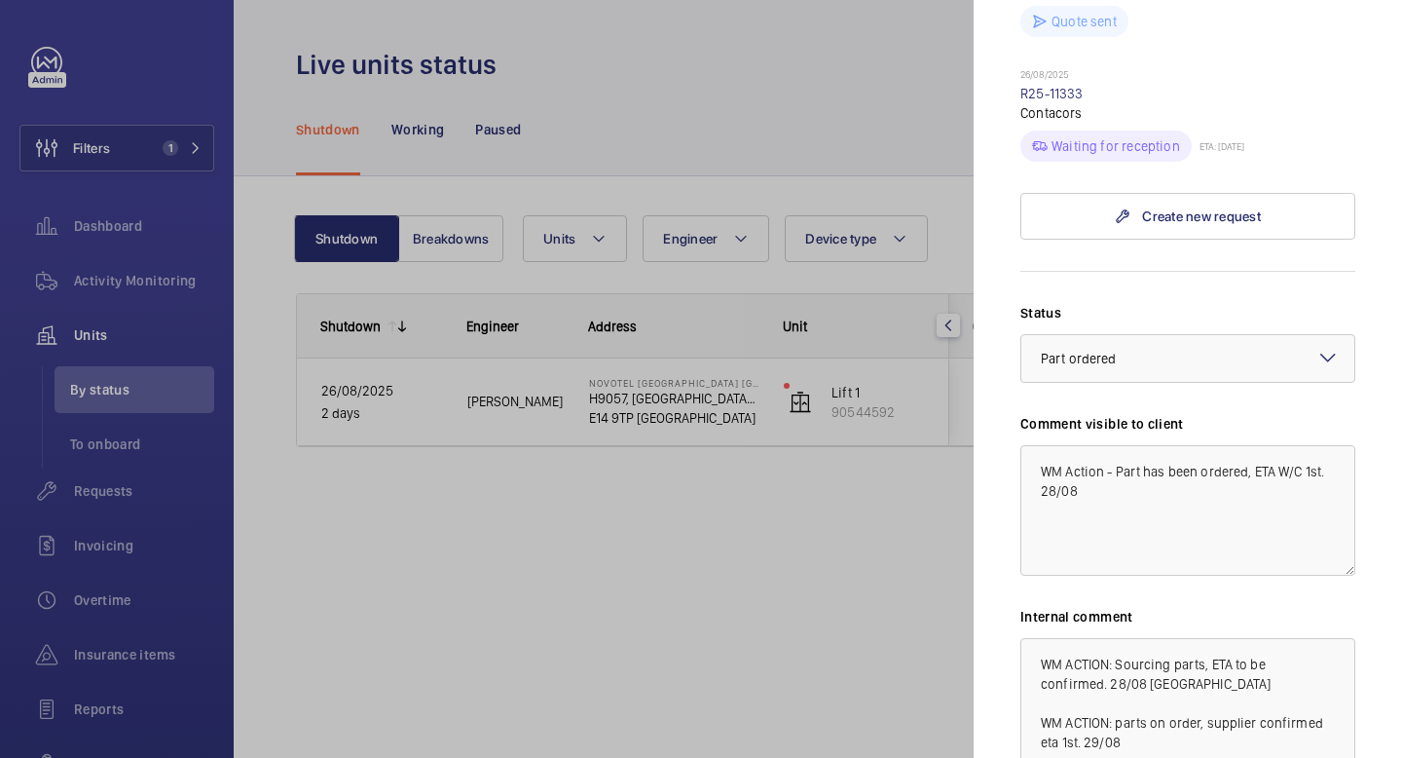
scroll to position [1088, 0]
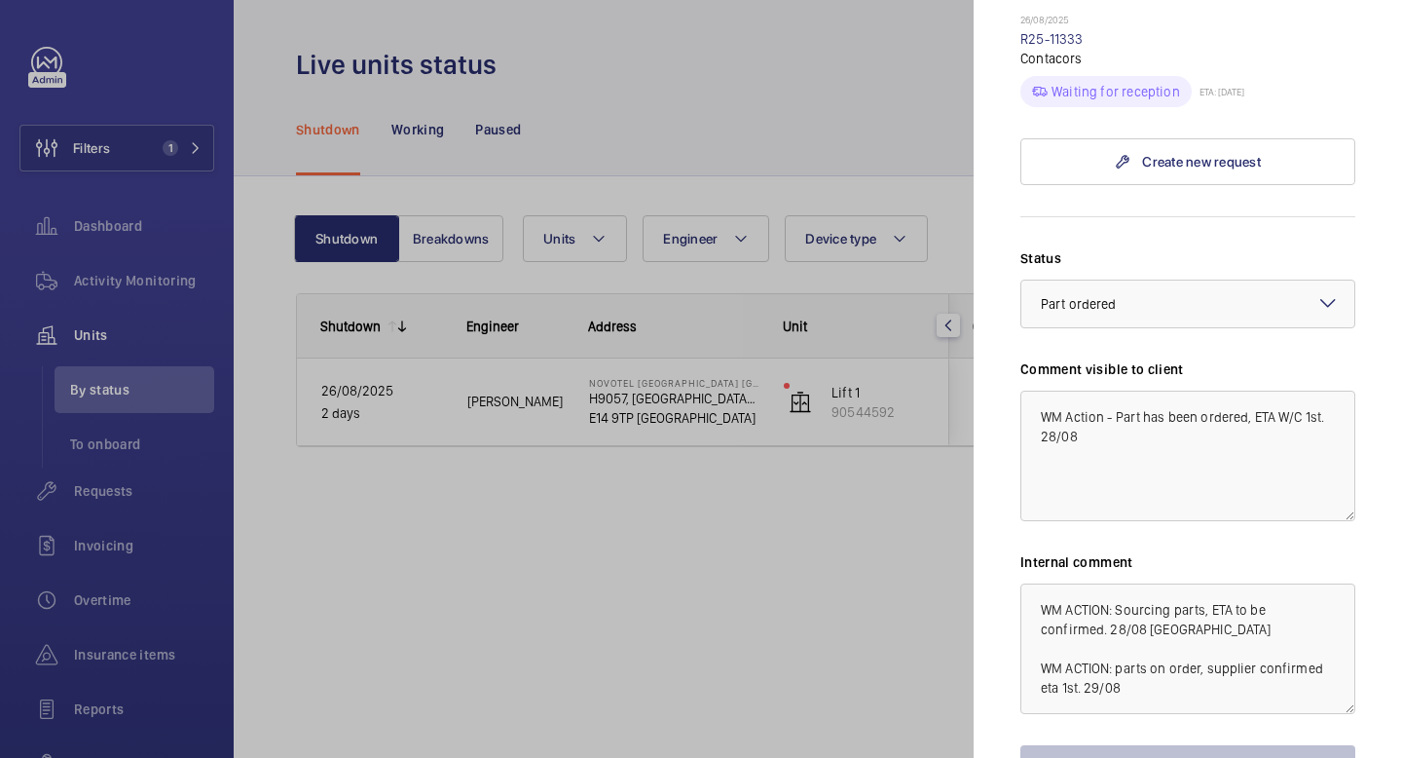
click at [786, 92] on div at bounding box center [701, 379] width 1402 height 758
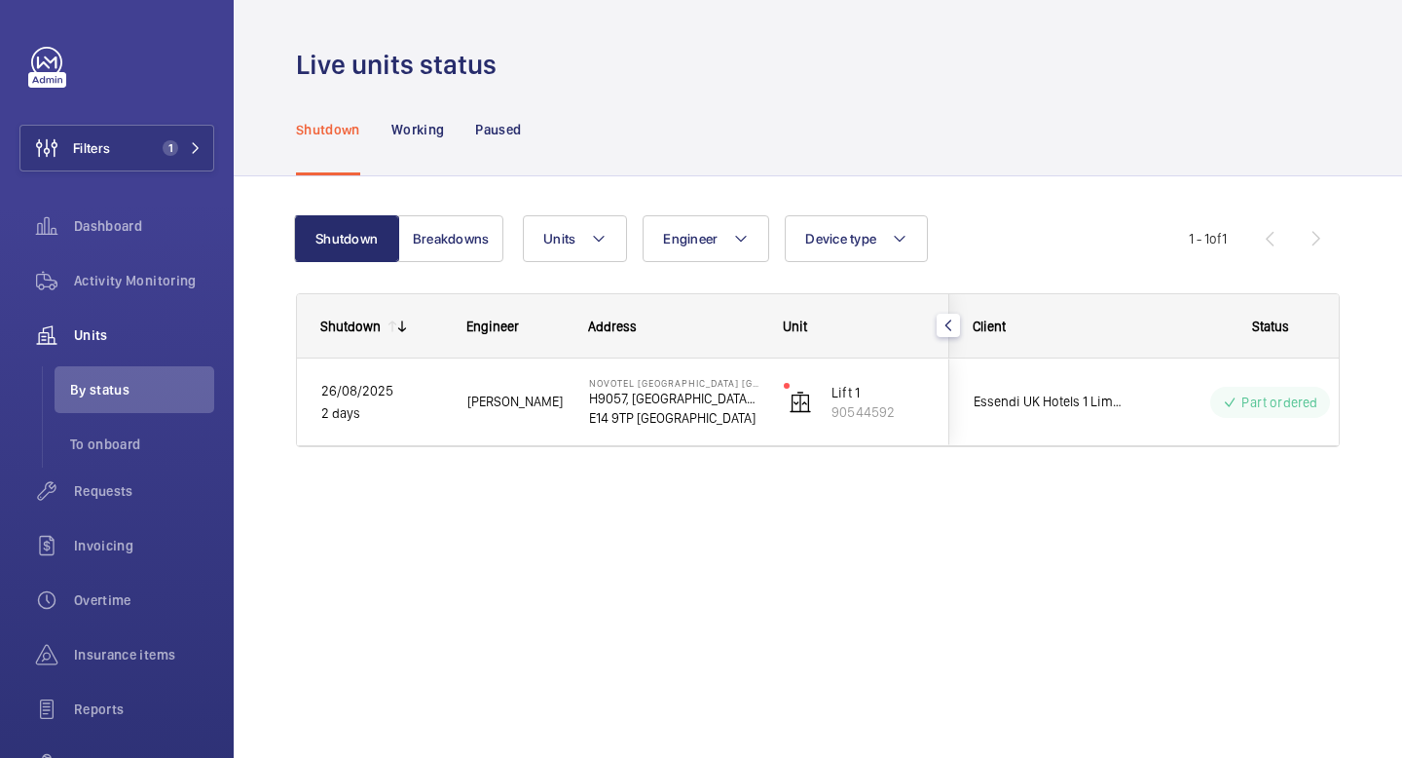
scroll to position [0, 0]
